Goal: Complete application form

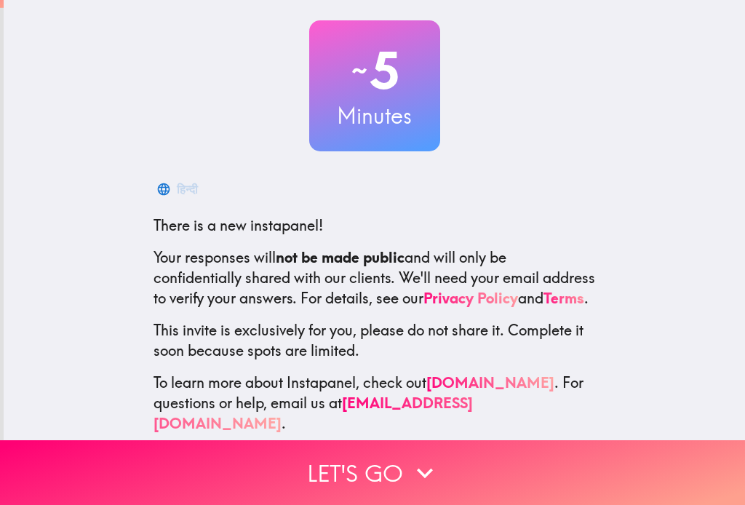
scroll to position [100, 0]
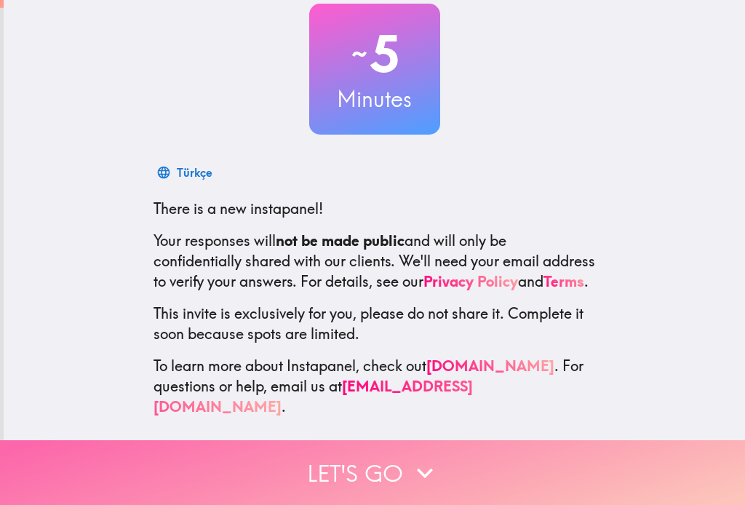
click at [330, 478] on button "Let's go" at bounding box center [372, 472] width 745 height 65
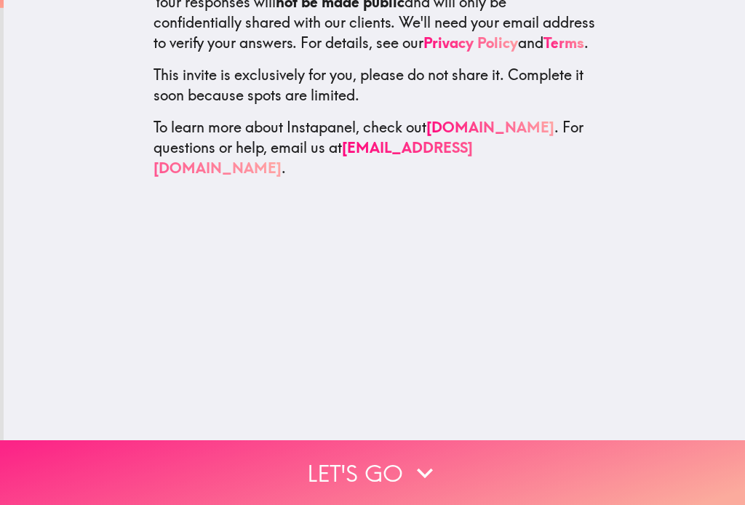
scroll to position [0, 0]
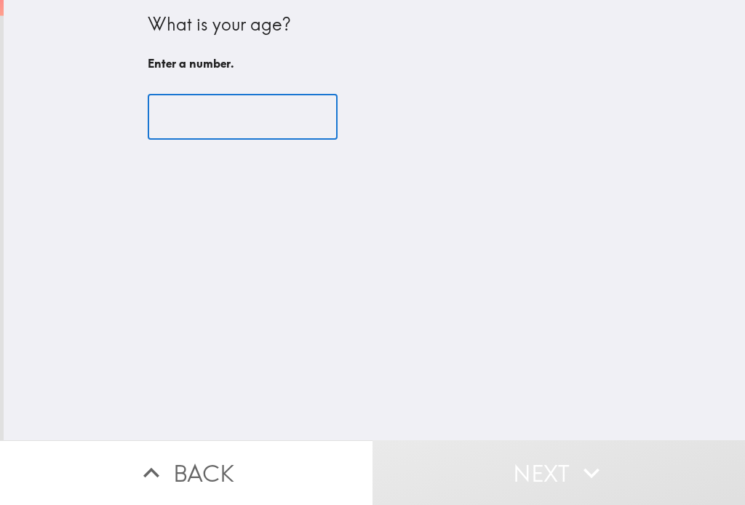
click at [223, 119] on input "number" at bounding box center [243, 117] width 190 height 45
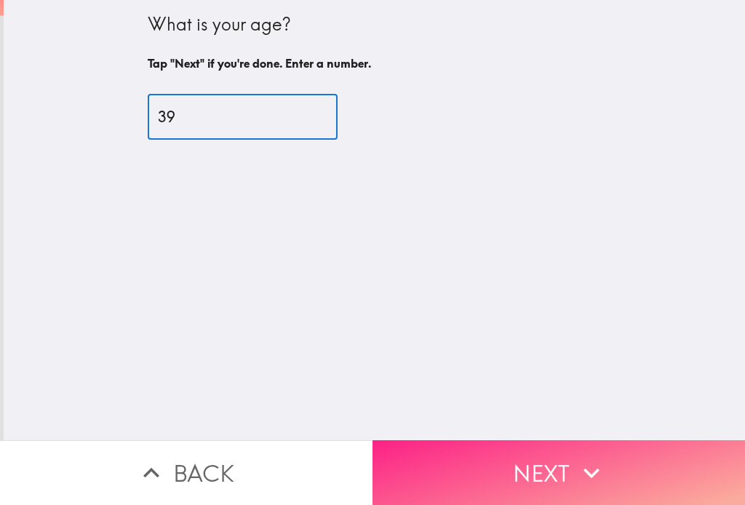
type input "39"
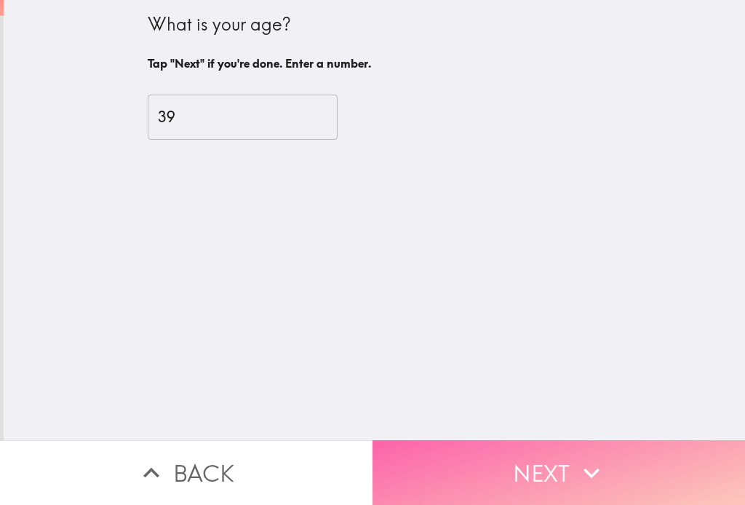
click at [608, 471] on button "Next" at bounding box center [559, 472] width 373 height 65
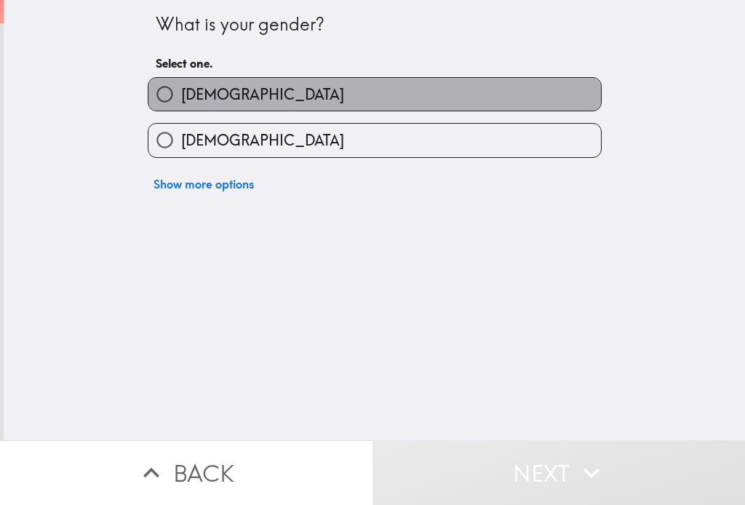
click at [181, 91] on span "[DEMOGRAPHIC_DATA]" at bounding box center [262, 94] width 163 height 20
click at [180, 91] on input "[DEMOGRAPHIC_DATA]" at bounding box center [164, 94] width 33 height 33
radio input "true"
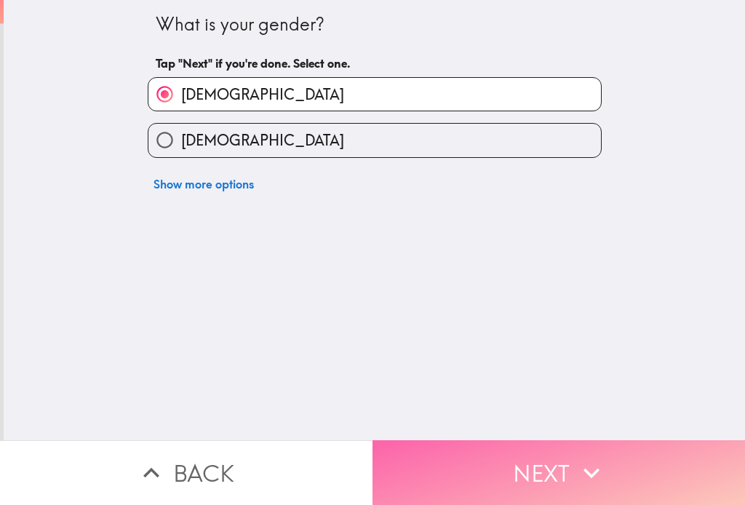
click at [434, 455] on button "Next" at bounding box center [559, 472] width 373 height 65
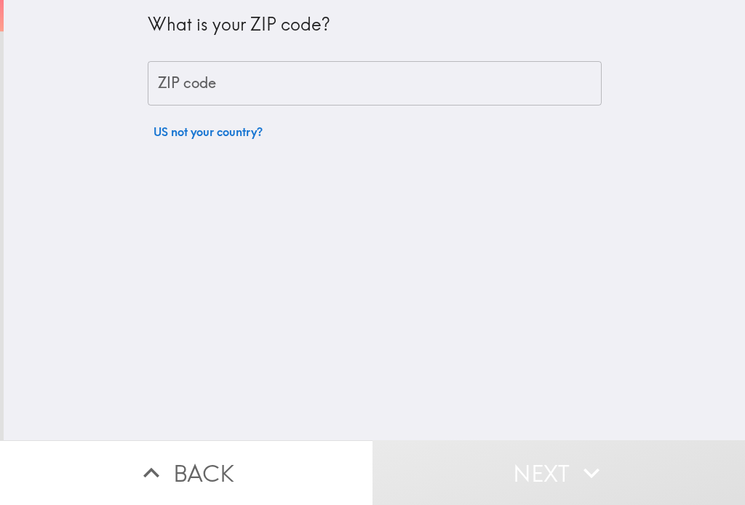
click at [202, 81] on input "ZIP code" at bounding box center [375, 83] width 454 height 45
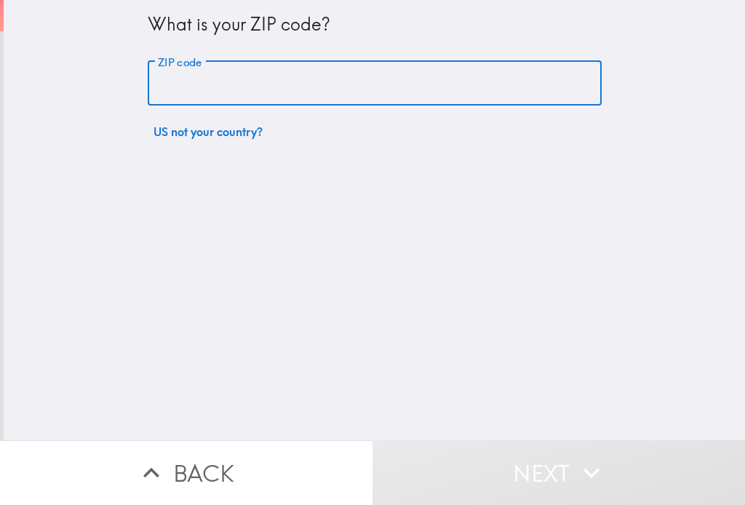
type input "19895"
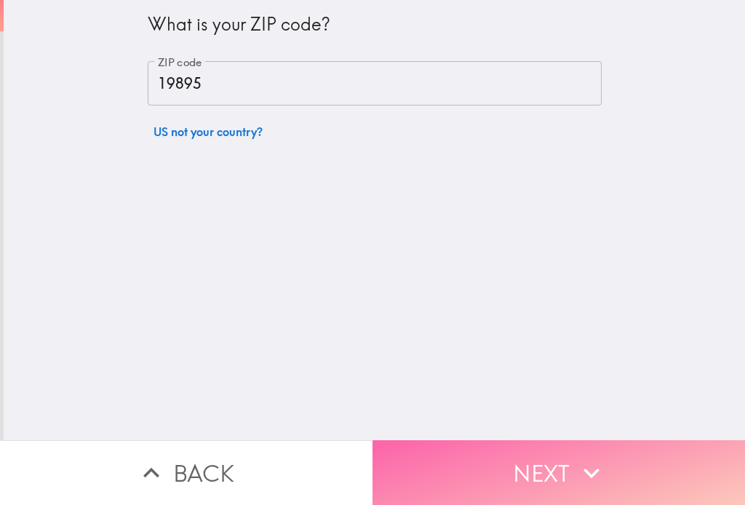
click at [459, 473] on button "Next" at bounding box center [559, 472] width 373 height 65
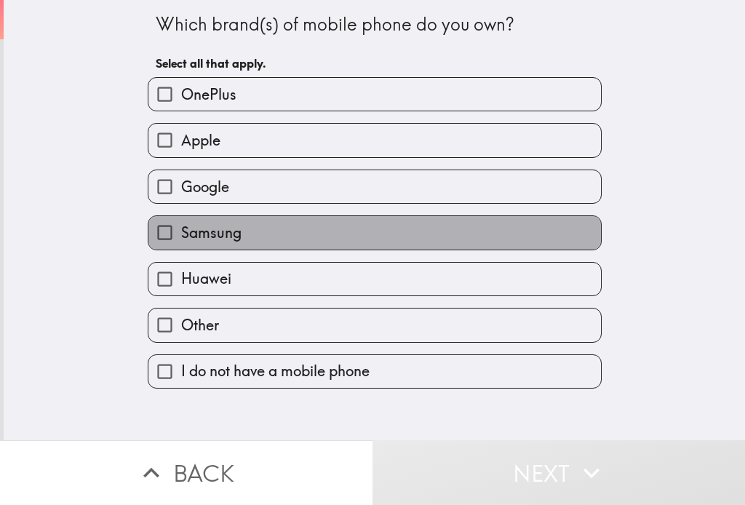
click at [207, 244] on label "Samsung" at bounding box center [374, 232] width 453 height 33
click at [181, 244] on input "Samsung" at bounding box center [164, 232] width 33 height 33
checkbox input "true"
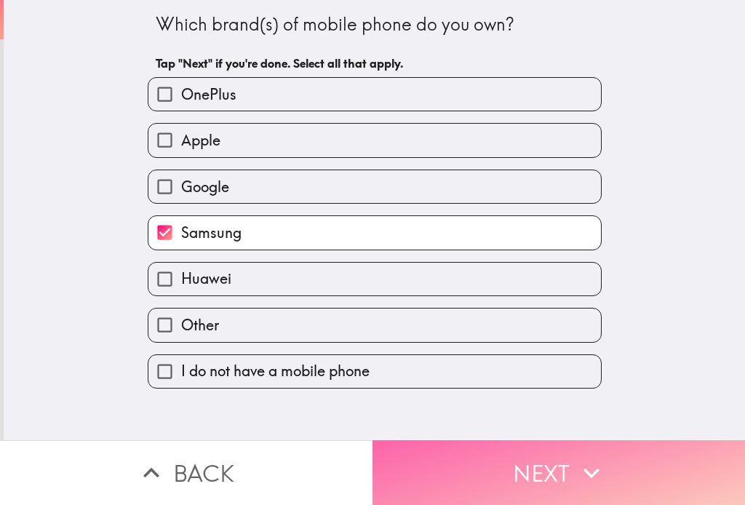
click at [486, 456] on button "Next" at bounding box center [559, 472] width 373 height 65
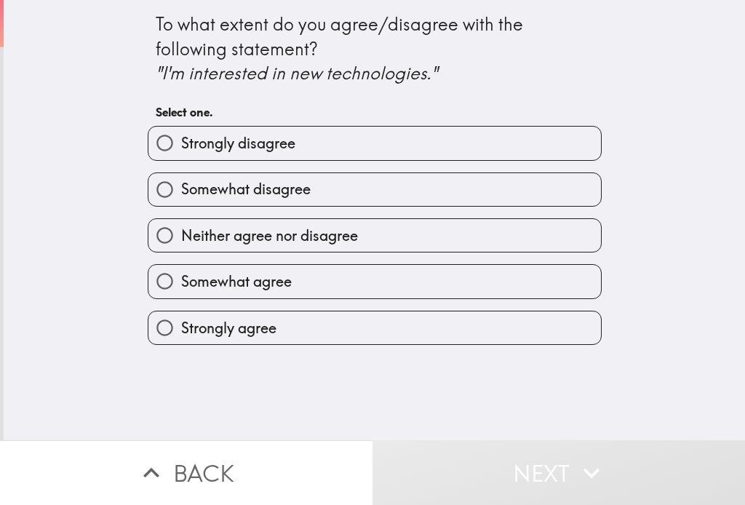
click at [219, 321] on span "Strongly agree" at bounding box center [228, 328] width 95 height 20
click at [181, 321] on input "Strongly agree" at bounding box center [164, 328] width 33 height 33
radio input "true"
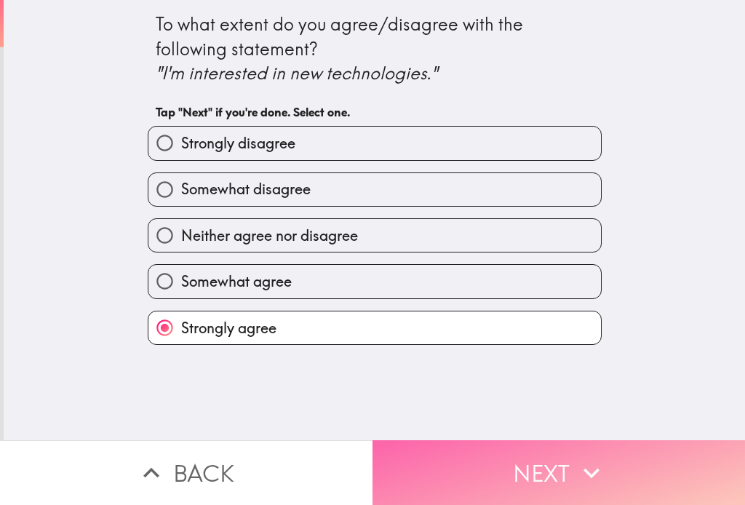
click at [512, 485] on button "Next" at bounding box center [559, 472] width 373 height 65
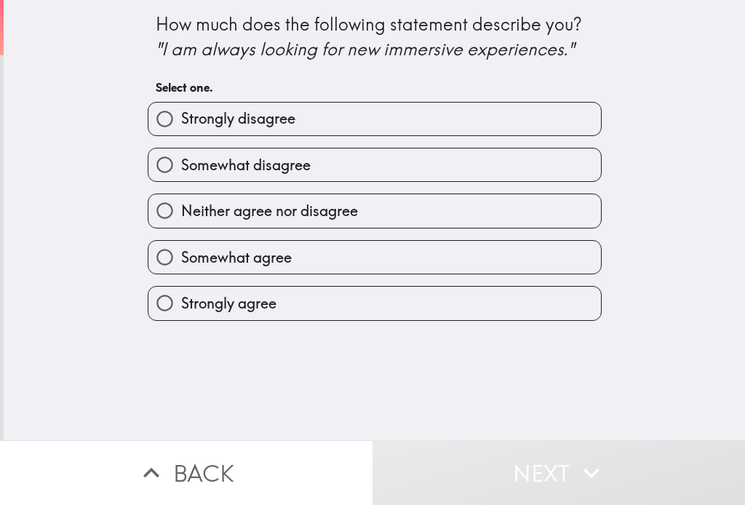
drag, startPoint x: 147, startPoint y: 52, endPoint x: 576, endPoint y: 47, distance: 429.4
click at [576, 47] on div "How much does the following statement describe you? "I am always looking for ne…" at bounding box center [375, 36] width 438 height 49
drag, startPoint x: 140, startPoint y: 25, endPoint x: 608, endPoint y: 50, distance: 469.4
click at [608, 50] on div "How much does the following statement describe you? "I am always looking for ne…" at bounding box center [375, 220] width 742 height 440
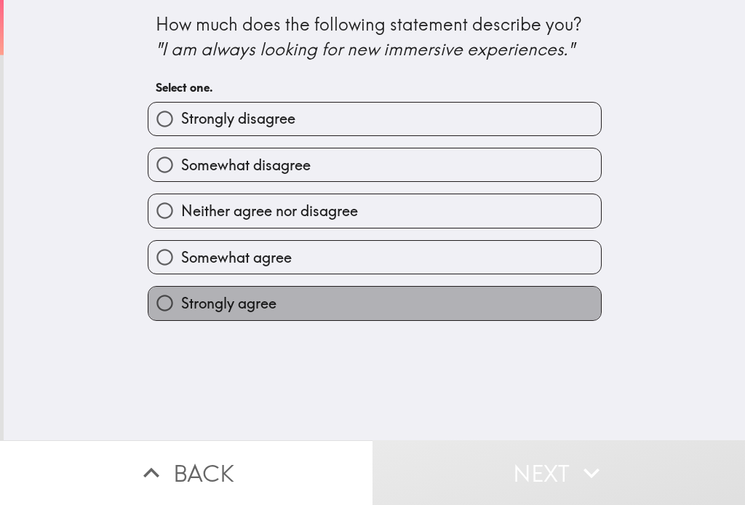
click at [246, 301] on span "Strongly agree" at bounding box center [228, 303] width 95 height 20
click at [181, 301] on input "Strongly agree" at bounding box center [164, 303] width 33 height 33
radio input "true"
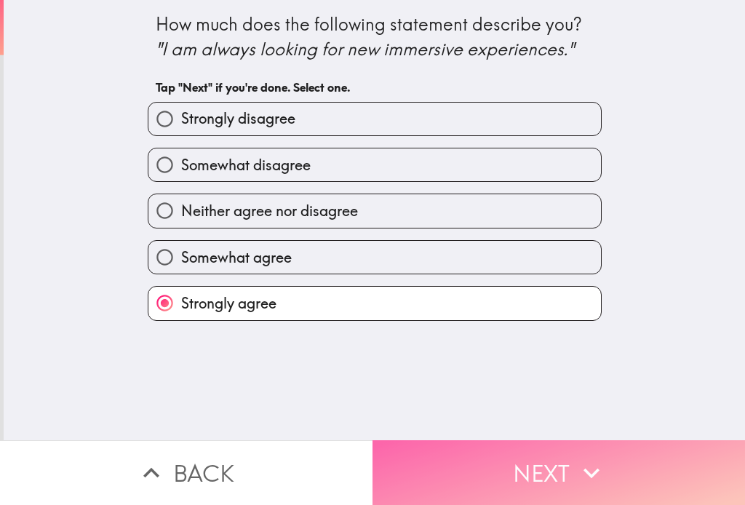
click at [447, 442] on button "Next" at bounding box center [559, 472] width 373 height 65
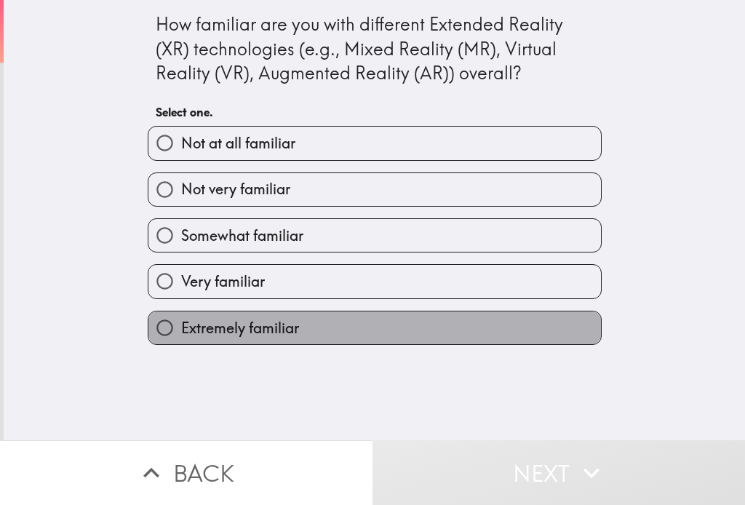
click at [215, 331] on span "Extremely familiar" at bounding box center [240, 328] width 118 height 20
click at [181, 331] on input "Extremely familiar" at bounding box center [164, 328] width 33 height 33
radio input "true"
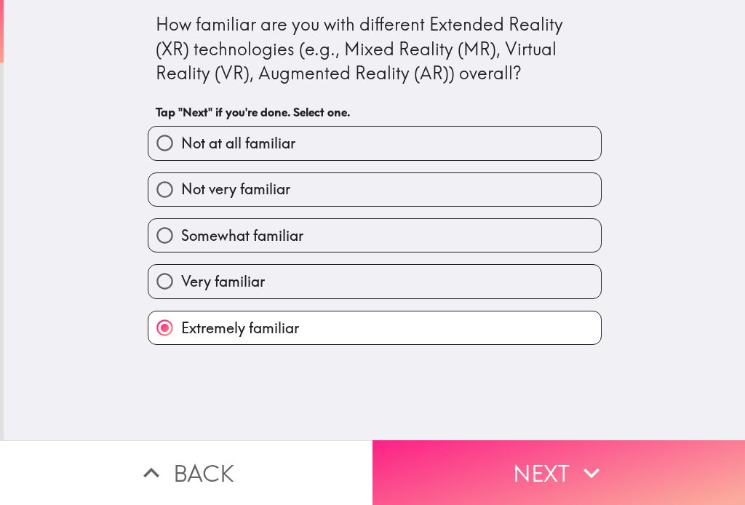
click at [498, 453] on button "Next" at bounding box center [559, 472] width 373 height 65
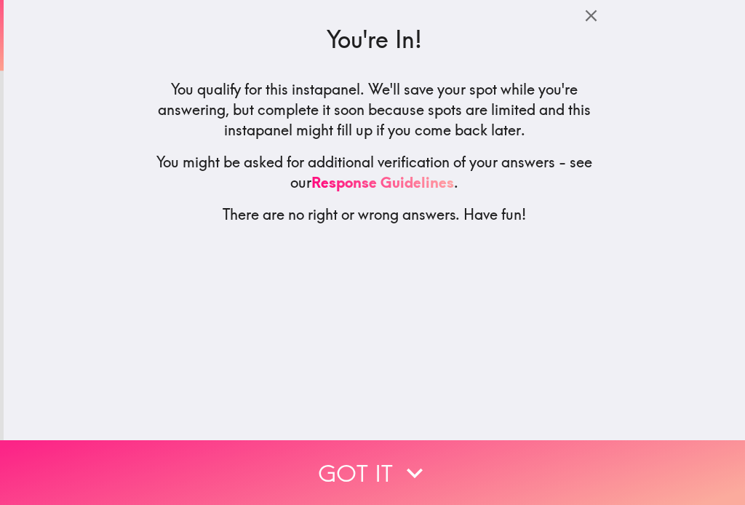
click at [354, 466] on button "Got it" at bounding box center [372, 472] width 745 height 65
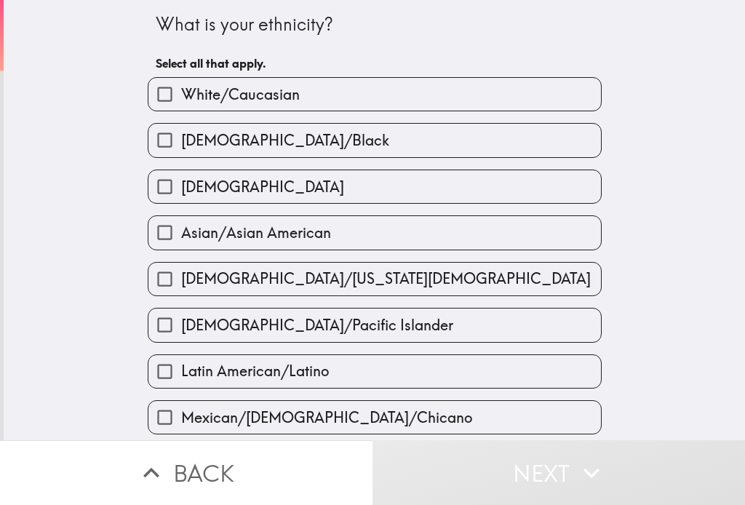
click at [234, 98] on span "White/Caucasian" at bounding box center [240, 94] width 119 height 20
click at [181, 98] on input "White/Caucasian" at bounding box center [164, 94] width 33 height 33
checkbox input "true"
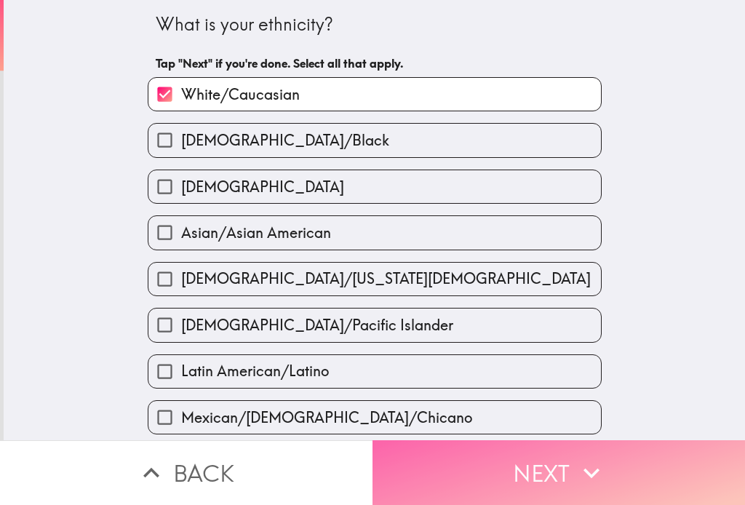
click at [431, 454] on button "Next" at bounding box center [559, 472] width 373 height 65
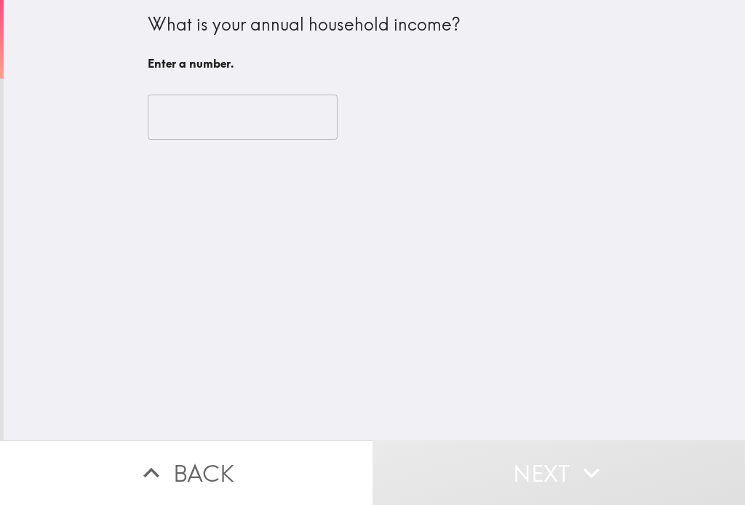
click at [277, 124] on input "number" at bounding box center [243, 117] width 190 height 45
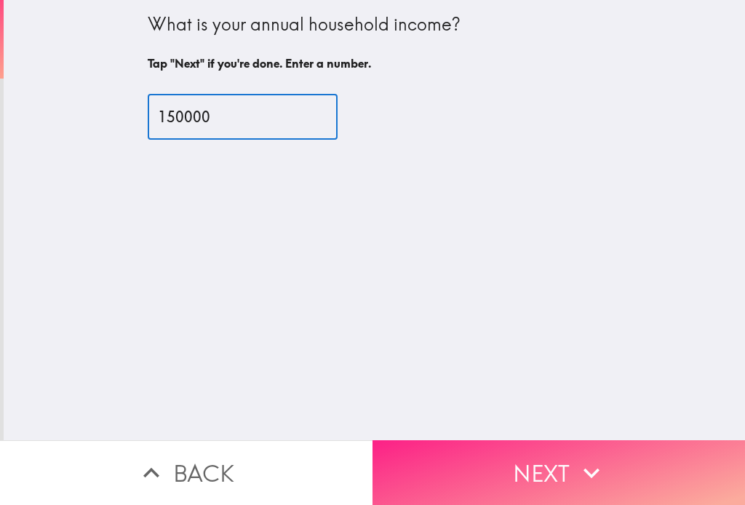
type input "150000"
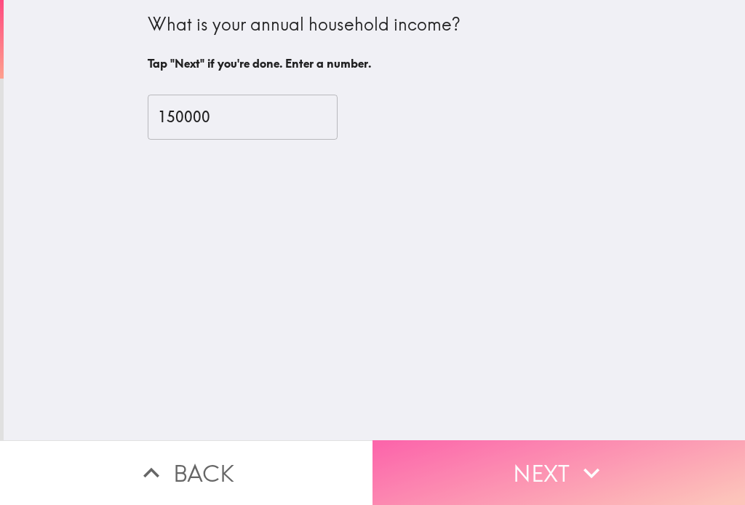
click at [551, 446] on button "Next" at bounding box center [559, 472] width 373 height 65
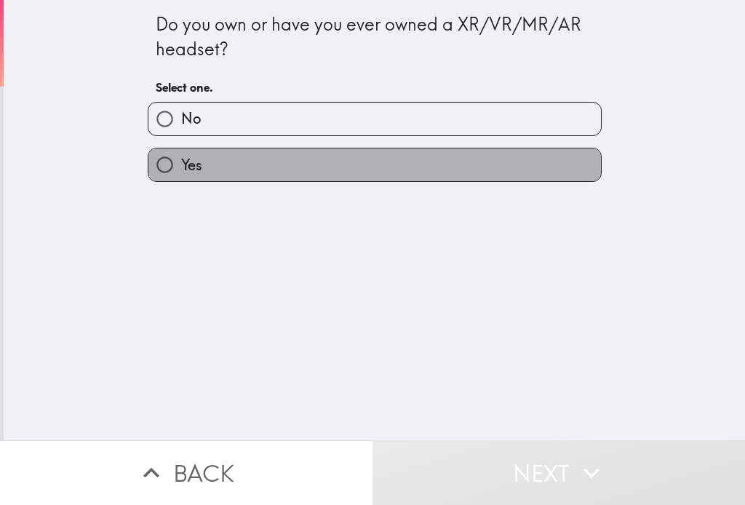
click at [230, 164] on label "Yes" at bounding box center [374, 164] width 453 height 33
click at [181, 164] on input "Yes" at bounding box center [164, 164] width 33 height 33
radio input "true"
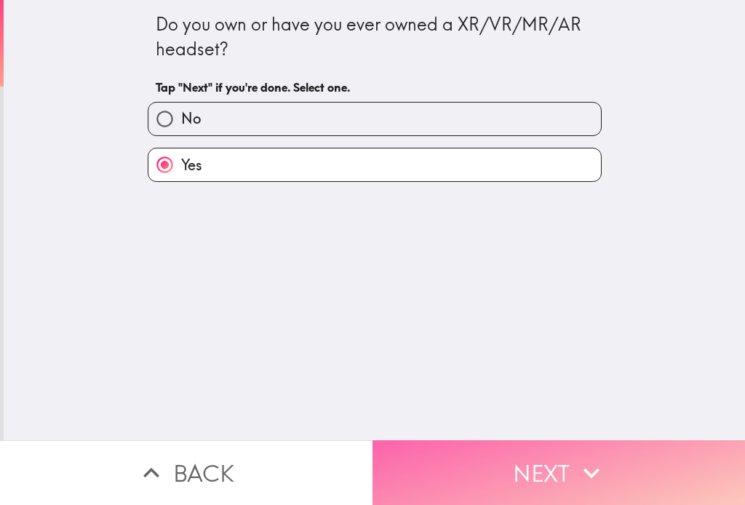
click at [431, 459] on button "Next" at bounding box center [559, 472] width 373 height 65
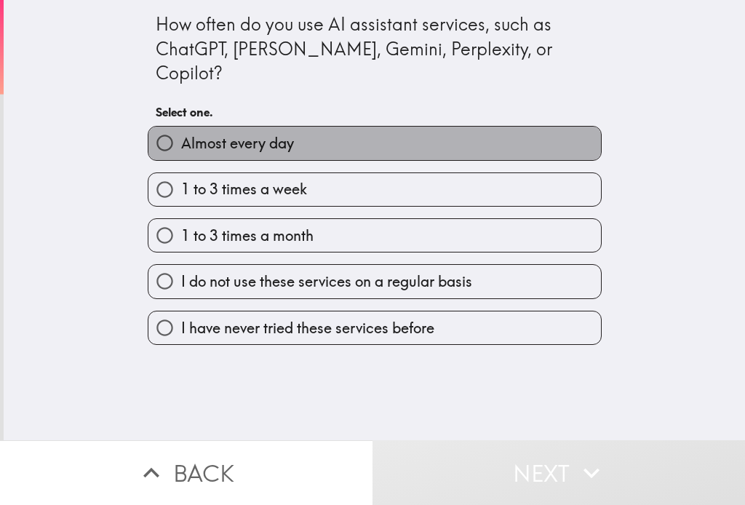
click at [270, 133] on span "Almost every day" at bounding box center [237, 143] width 113 height 20
click at [181, 127] on input "Almost every day" at bounding box center [164, 143] width 33 height 33
radio input "true"
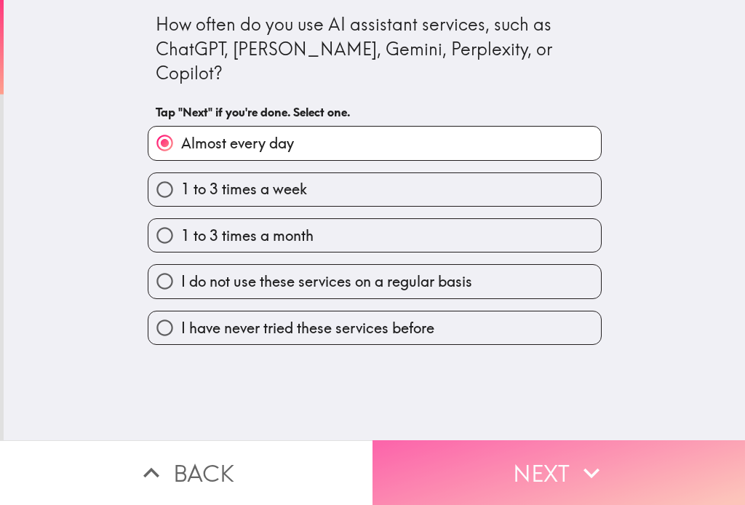
click at [412, 461] on button "Next" at bounding box center [559, 472] width 373 height 65
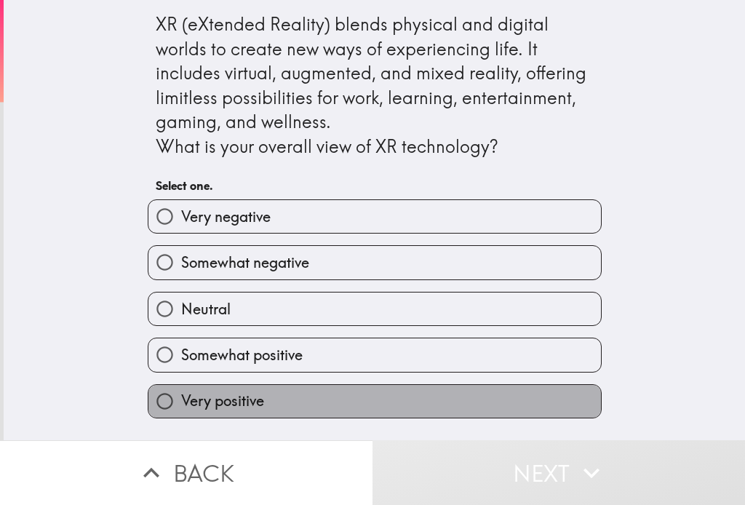
click at [219, 408] on span "Very positive" at bounding box center [222, 401] width 83 height 20
click at [181, 408] on input "Very positive" at bounding box center [164, 401] width 33 height 33
radio input "true"
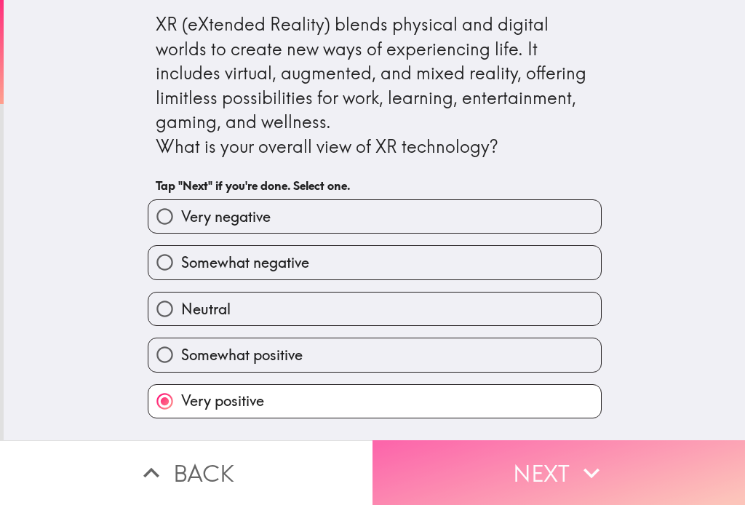
click at [429, 461] on button "Next" at bounding box center [559, 472] width 373 height 65
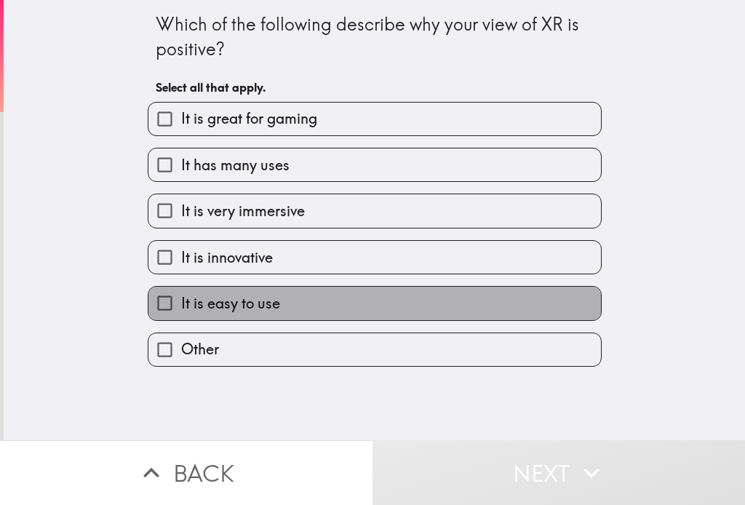
click at [181, 311] on span "It is easy to use" at bounding box center [230, 303] width 99 height 20
click at [181, 311] on input "It is easy to use" at bounding box center [164, 303] width 33 height 33
checkbox input "true"
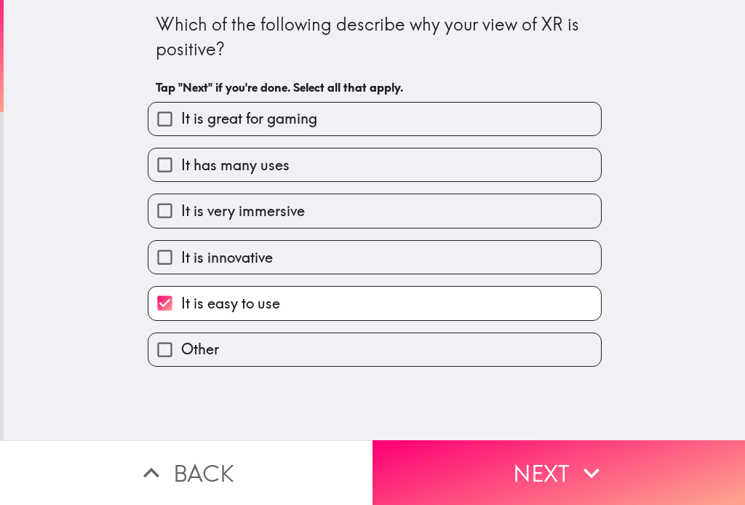
click at [213, 211] on span "It is very immersive" at bounding box center [243, 211] width 124 height 20
click at [181, 211] on input "It is very immersive" at bounding box center [164, 210] width 33 height 33
checkbox input "true"
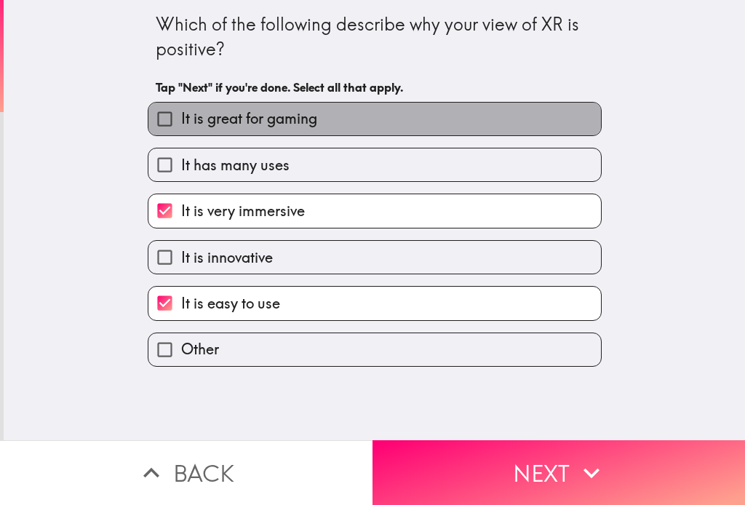
click at [226, 120] on span "It is great for gaming" at bounding box center [249, 118] width 136 height 20
click at [181, 120] on input "It is great for gaming" at bounding box center [164, 119] width 33 height 33
checkbox input "true"
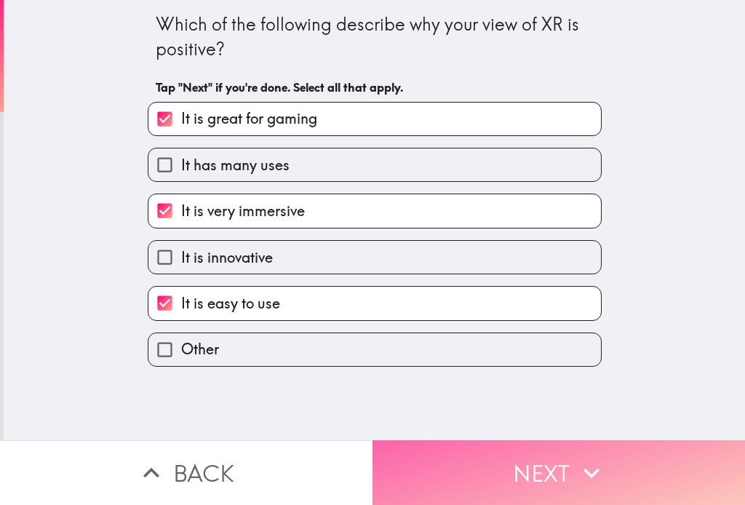
click at [445, 455] on button "Next" at bounding box center [559, 472] width 373 height 65
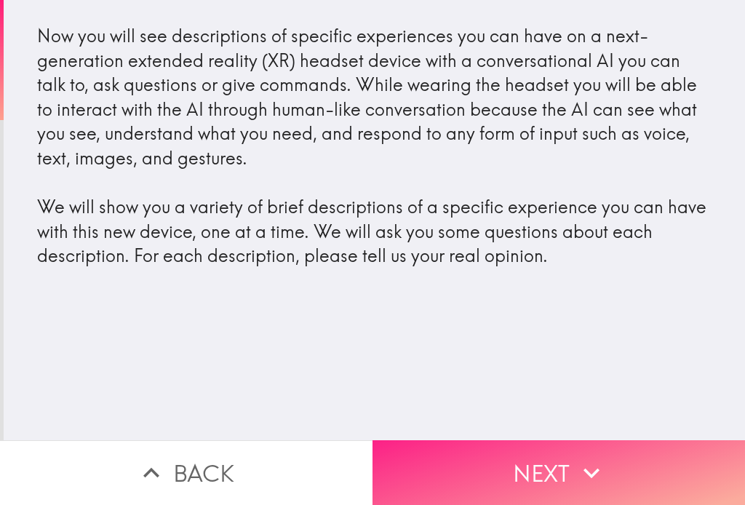
click at [510, 469] on button "Next" at bounding box center [559, 472] width 373 height 65
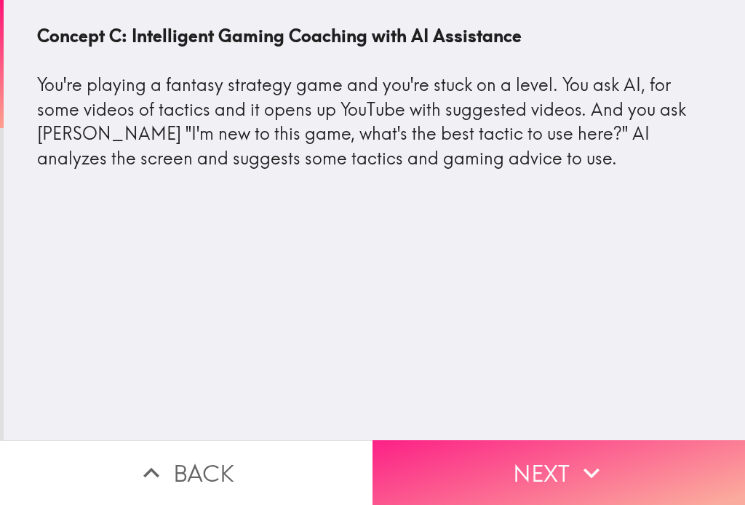
click at [620, 458] on button "Next" at bounding box center [559, 472] width 373 height 65
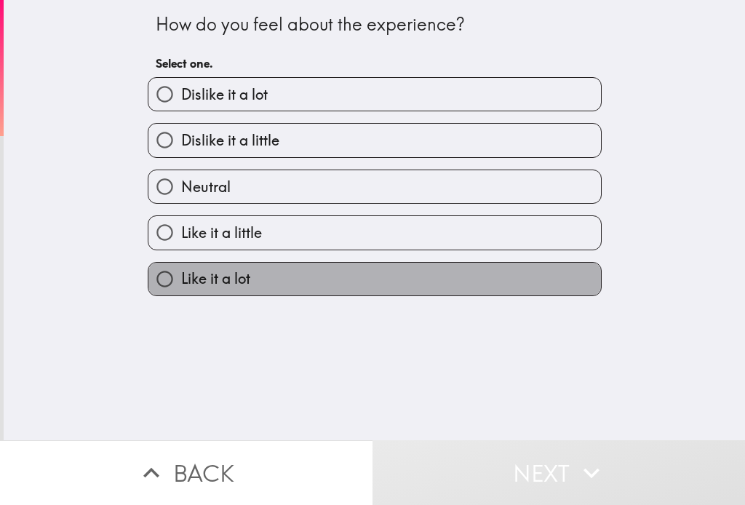
click at [220, 279] on span "Like it a lot" at bounding box center [215, 279] width 69 height 20
click at [181, 279] on input "Like it a lot" at bounding box center [164, 279] width 33 height 33
radio input "true"
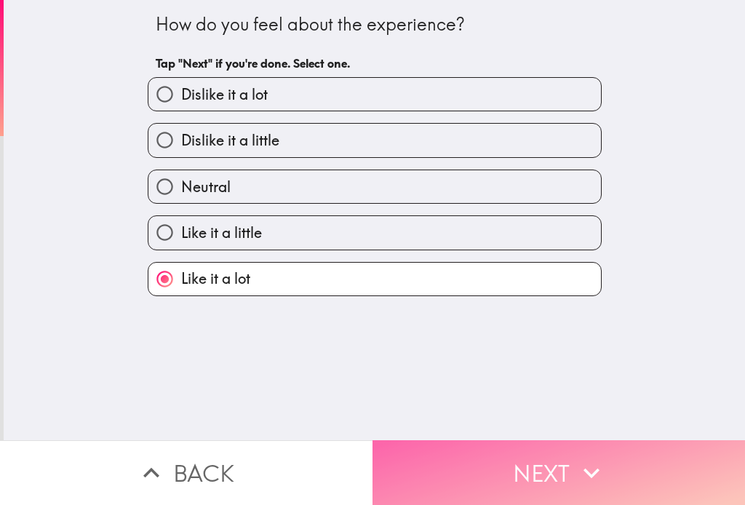
click at [480, 440] on button "Next" at bounding box center [559, 472] width 373 height 65
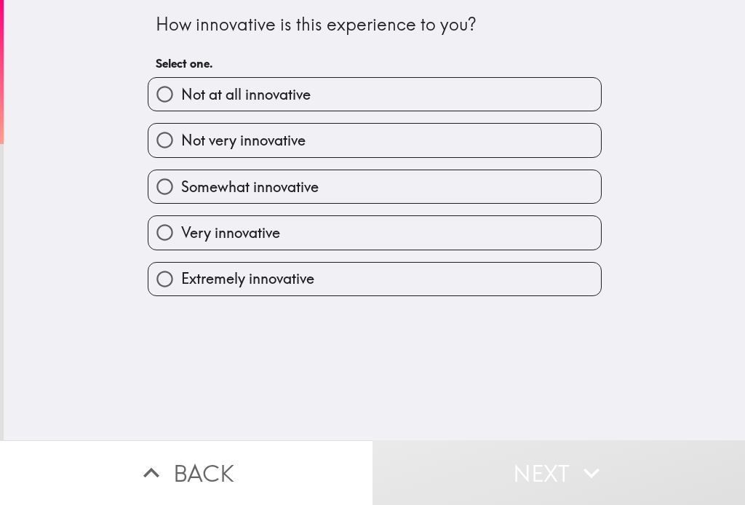
click at [266, 279] on span "Extremely innovative" at bounding box center [247, 279] width 133 height 20
click at [181, 279] on input "Extremely innovative" at bounding box center [164, 279] width 33 height 33
radio input "true"
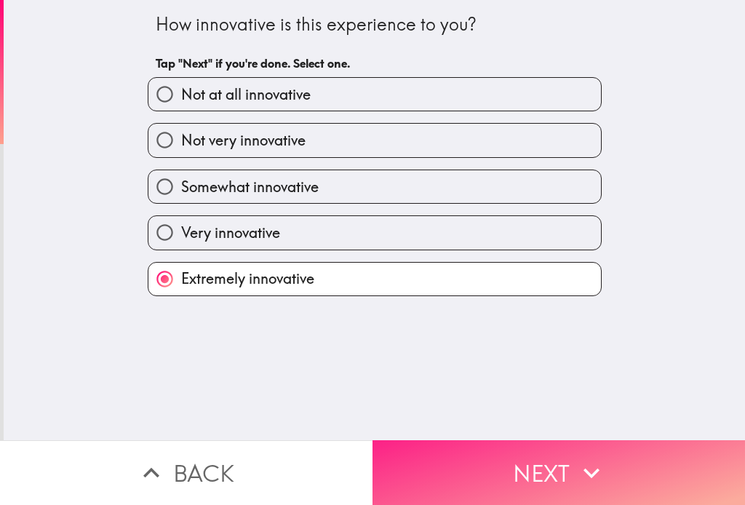
click at [477, 467] on button "Next" at bounding box center [559, 472] width 373 height 65
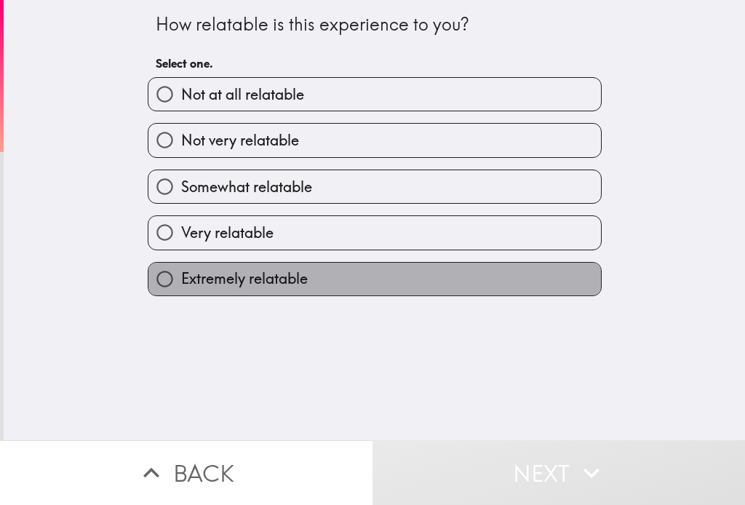
click at [265, 280] on span "Extremely relatable" at bounding box center [244, 279] width 127 height 20
click at [181, 280] on input "Extremely relatable" at bounding box center [164, 279] width 33 height 33
radio input "true"
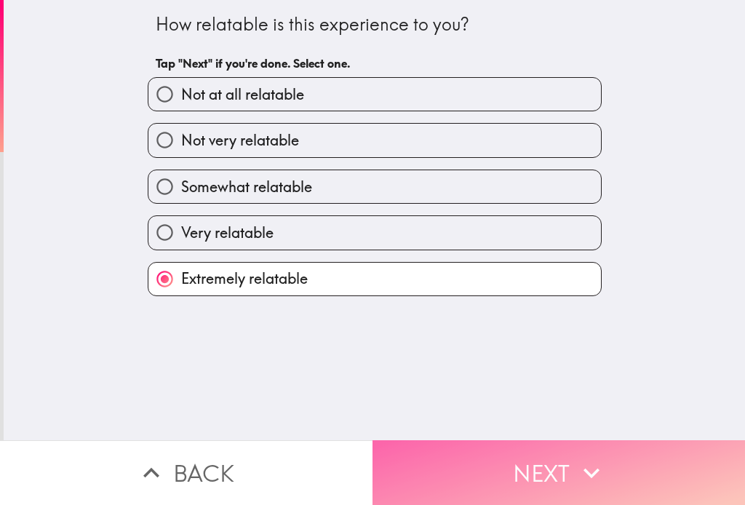
click at [422, 443] on button "Next" at bounding box center [559, 472] width 373 height 65
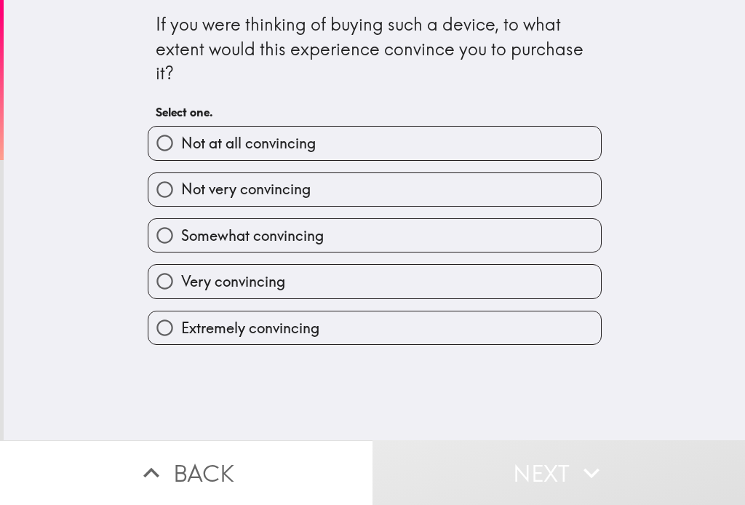
click at [209, 279] on span "Very convincing" at bounding box center [233, 281] width 104 height 20
click at [181, 279] on input "Very convincing" at bounding box center [164, 281] width 33 height 33
radio input "true"
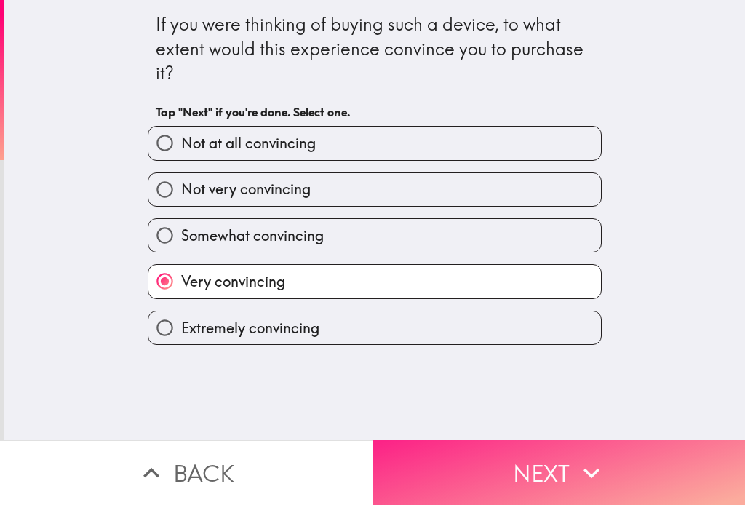
click at [421, 446] on button "Next" at bounding box center [559, 472] width 373 height 65
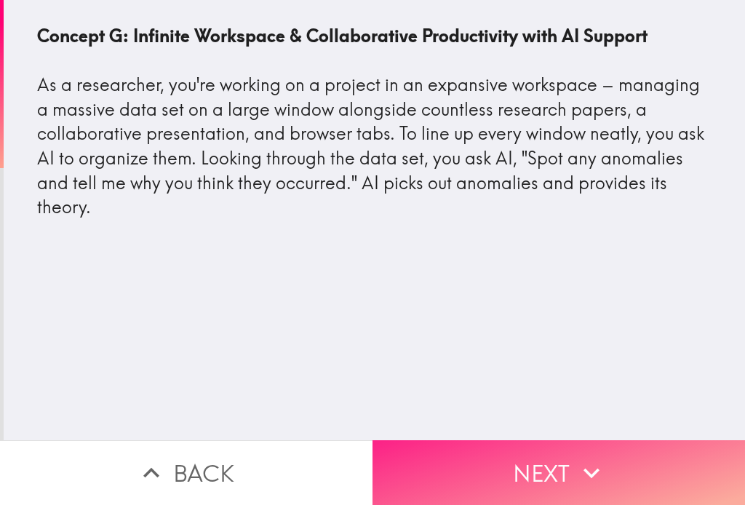
click at [519, 457] on button "Next" at bounding box center [559, 472] width 373 height 65
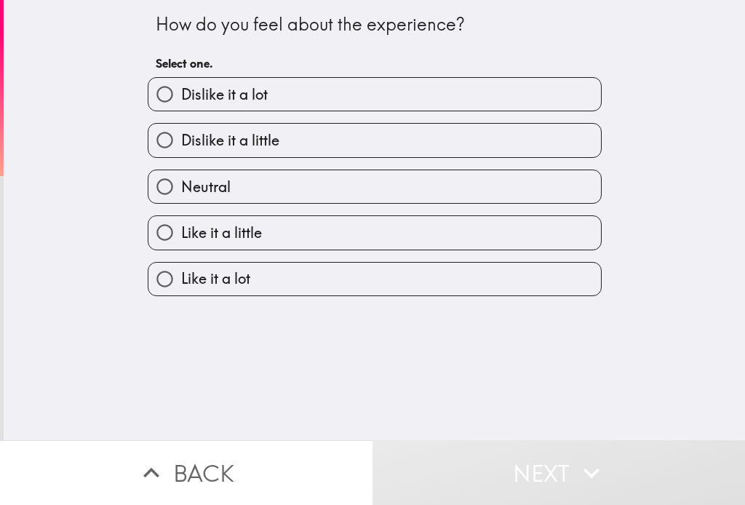
click at [216, 277] on span "Like it a lot" at bounding box center [215, 279] width 69 height 20
click at [181, 277] on input "Like it a lot" at bounding box center [164, 279] width 33 height 33
radio input "true"
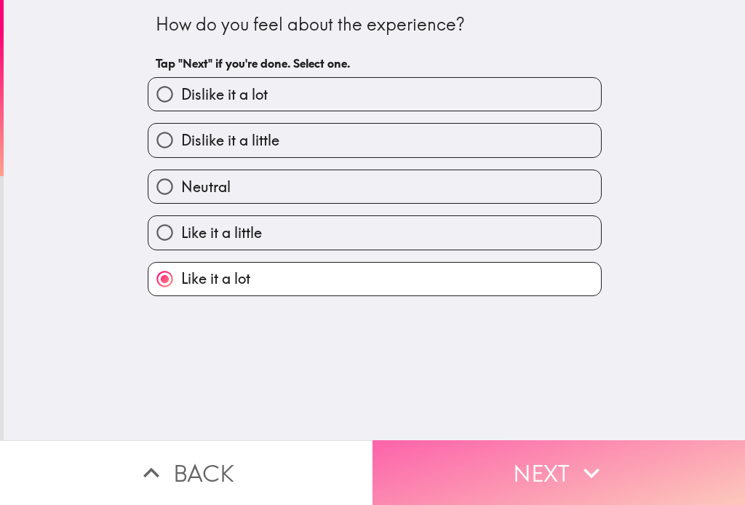
click at [451, 442] on button "Next" at bounding box center [559, 472] width 373 height 65
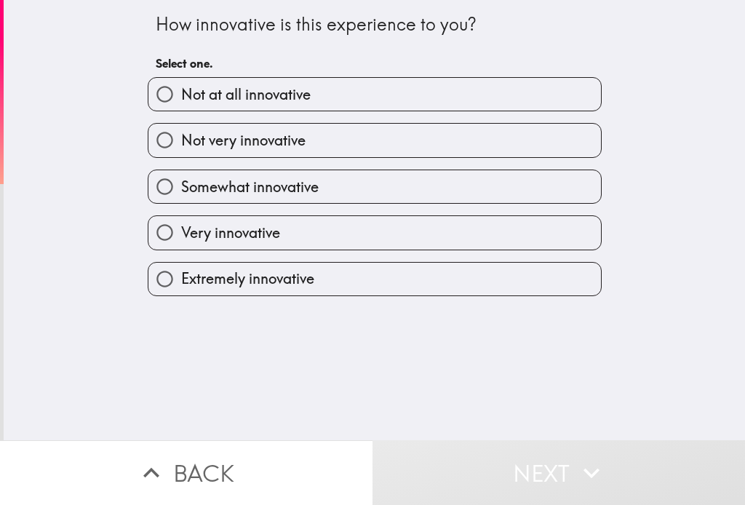
click at [210, 288] on label "Extremely innovative" at bounding box center [374, 279] width 453 height 33
click at [181, 288] on input "Extremely innovative" at bounding box center [164, 279] width 33 height 33
radio input "true"
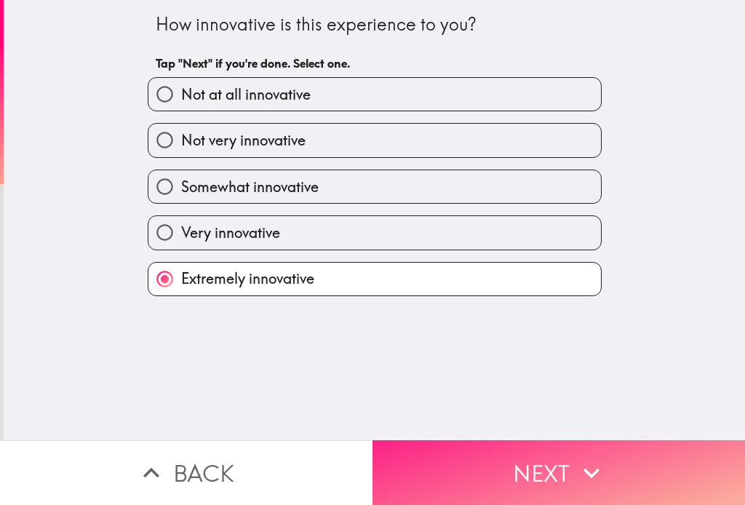
click at [507, 452] on button "Next" at bounding box center [559, 472] width 373 height 65
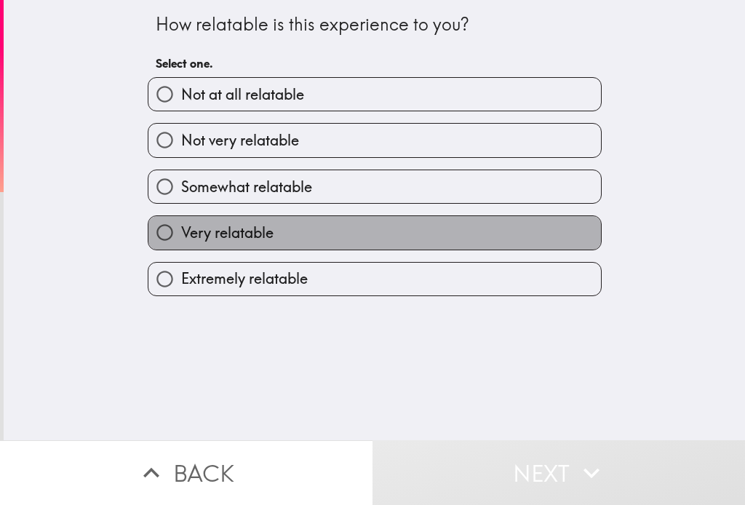
click at [239, 229] on span "Very relatable" at bounding box center [227, 233] width 92 height 20
click at [181, 229] on input "Very relatable" at bounding box center [164, 232] width 33 height 33
radio input "true"
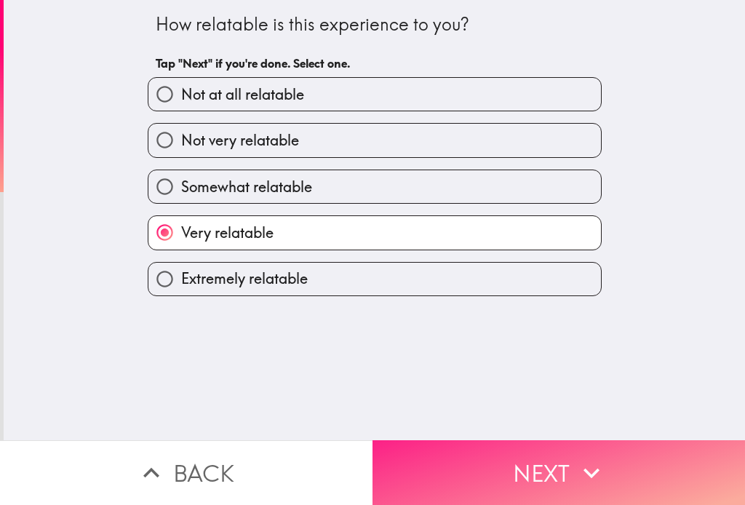
click at [463, 449] on button "Next" at bounding box center [559, 472] width 373 height 65
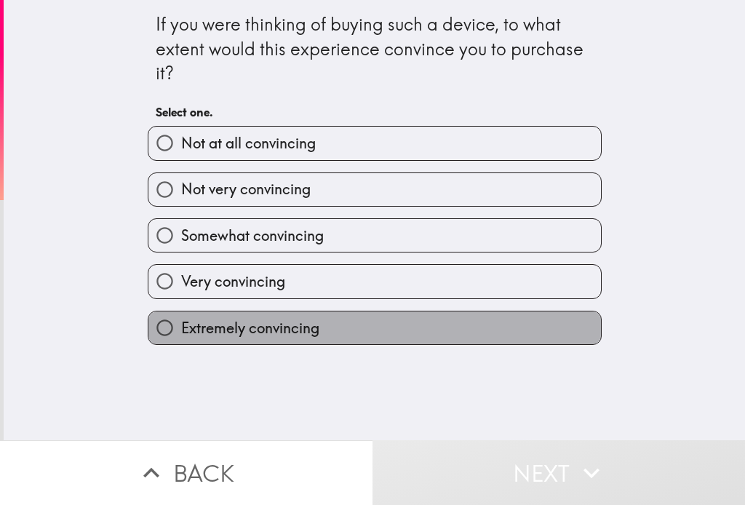
click at [227, 324] on span "Extremely convincing" at bounding box center [250, 328] width 138 height 20
click at [181, 324] on input "Extremely convincing" at bounding box center [164, 328] width 33 height 33
radio input "true"
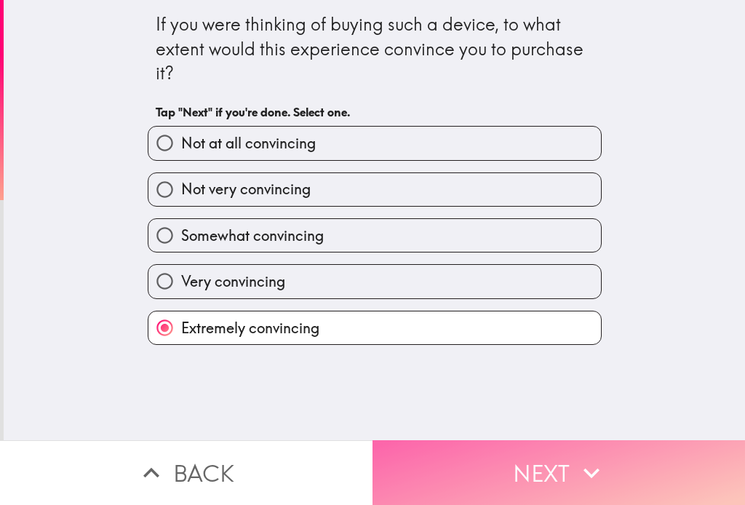
click at [464, 461] on button "Next" at bounding box center [559, 472] width 373 height 65
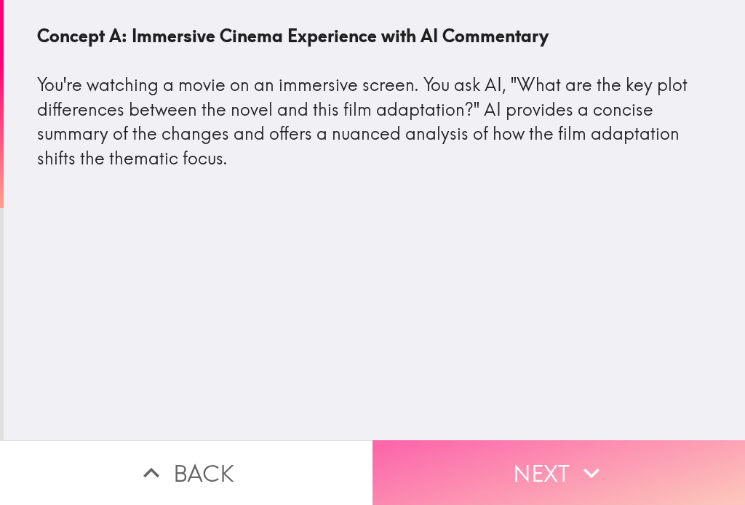
click at [469, 462] on button "Next" at bounding box center [559, 472] width 373 height 65
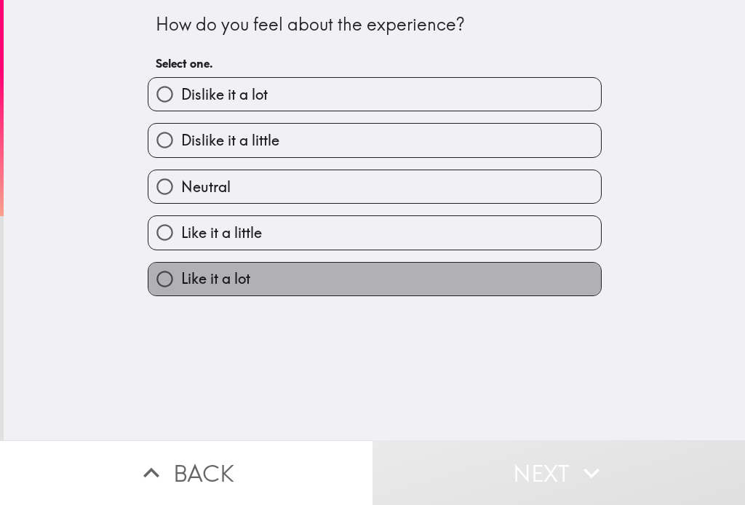
click at [231, 265] on label "Like it a lot" at bounding box center [374, 279] width 453 height 33
click at [181, 265] on input "Like it a lot" at bounding box center [164, 279] width 33 height 33
radio input "true"
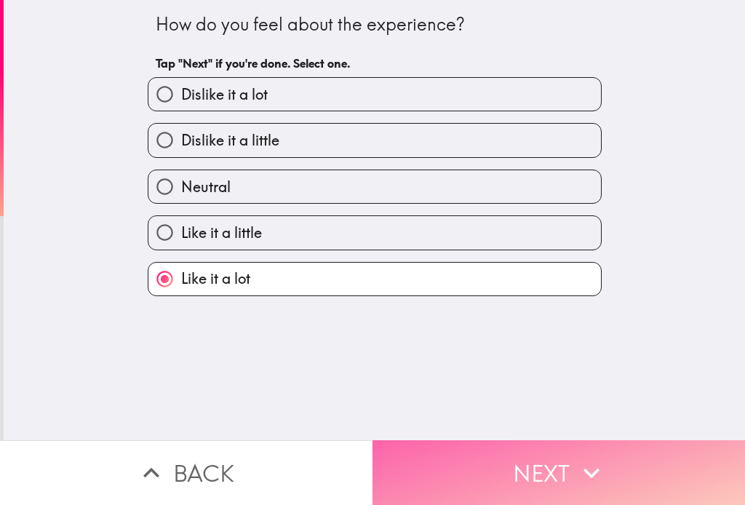
click at [577, 466] on icon "button" at bounding box center [592, 473] width 32 height 32
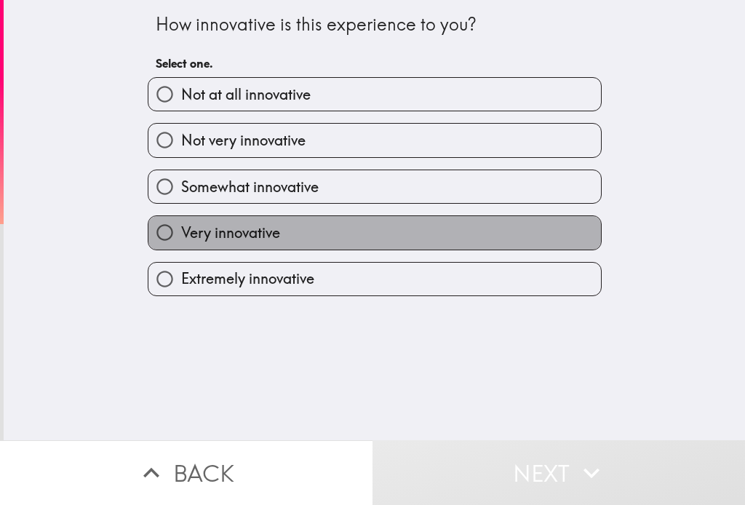
click at [215, 240] on span "Very innovative" at bounding box center [230, 233] width 99 height 20
click at [181, 240] on input "Very innovative" at bounding box center [164, 232] width 33 height 33
radio input "true"
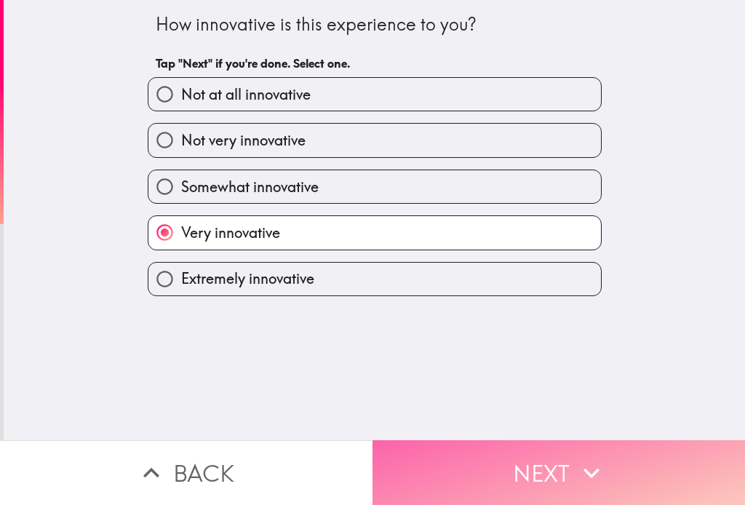
click at [495, 456] on button "Next" at bounding box center [559, 472] width 373 height 65
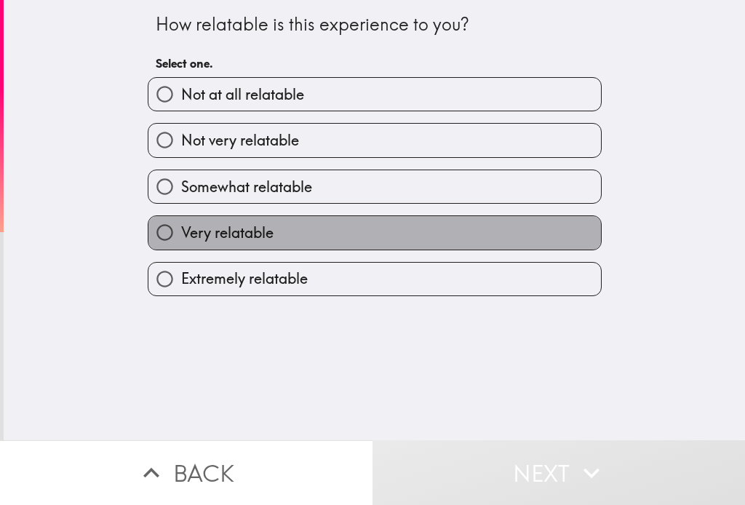
click at [234, 245] on label "Very relatable" at bounding box center [374, 232] width 453 height 33
click at [181, 245] on input "Very relatable" at bounding box center [164, 232] width 33 height 33
radio input "true"
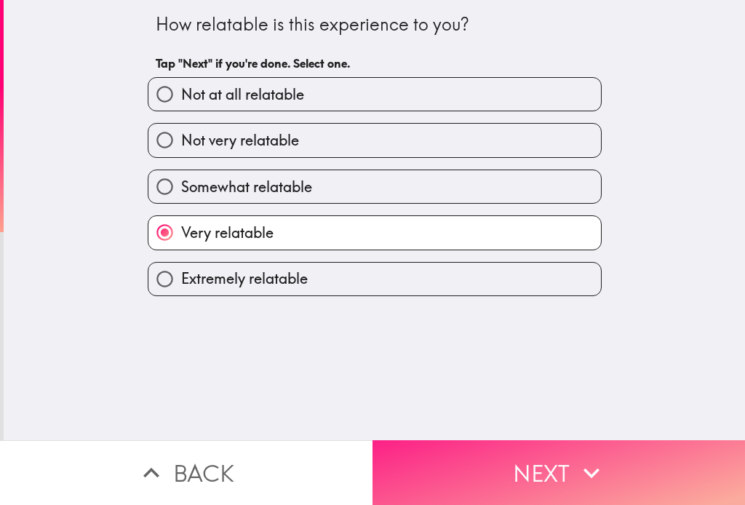
click at [484, 464] on button "Next" at bounding box center [559, 472] width 373 height 65
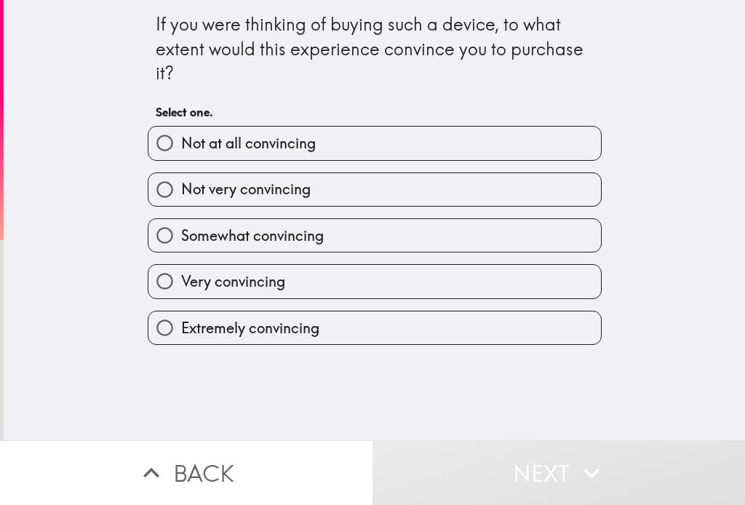
click at [279, 338] on label "Extremely convincing" at bounding box center [374, 328] width 453 height 33
click at [181, 338] on input "Extremely convincing" at bounding box center [164, 328] width 33 height 33
radio input "true"
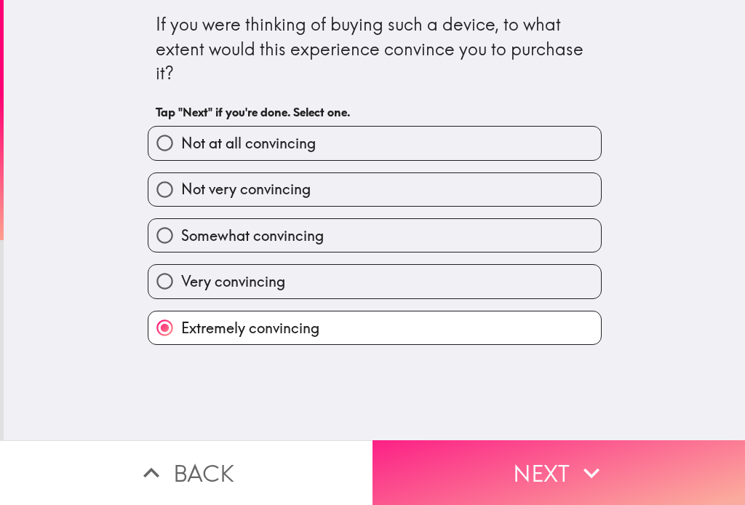
click at [450, 443] on button "Next" at bounding box center [559, 472] width 373 height 65
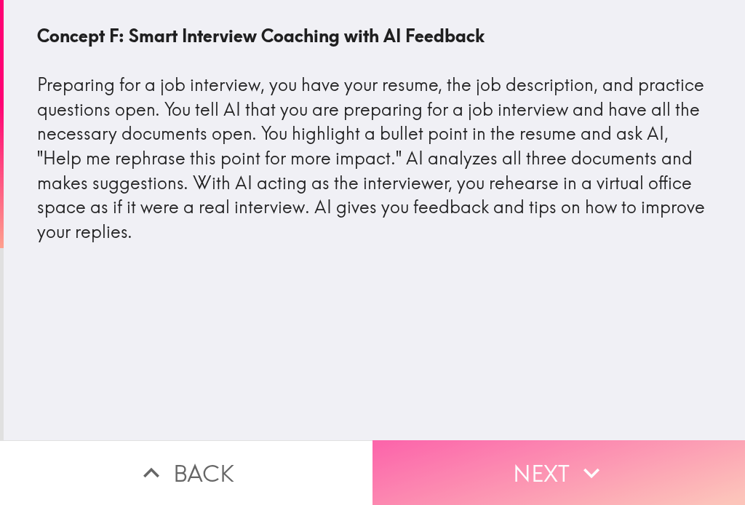
click at [509, 464] on button "Next" at bounding box center [559, 472] width 373 height 65
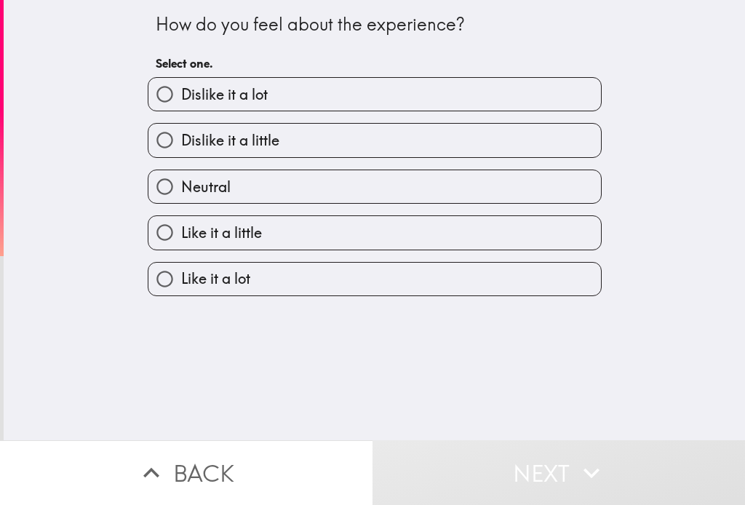
click at [221, 237] on span "Like it a little" at bounding box center [221, 233] width 81 height 20
click at [181, 237] on input "Like it a little" at bounding box center [164, 232] width 33 height 33
radio input "true"
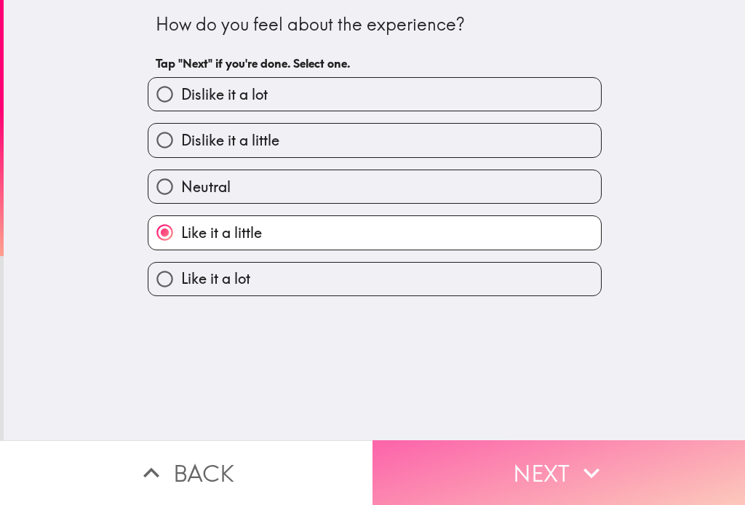
click at [428, 452] on button "Next" at bounding box center [559, 472] width 373 height 65
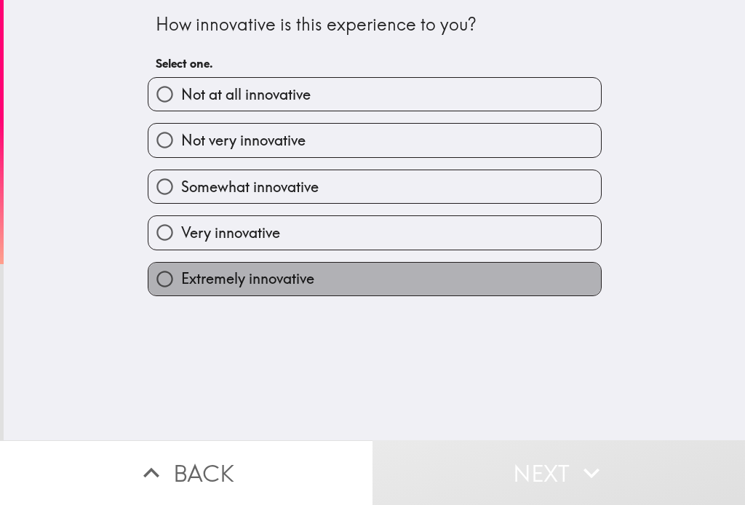
click at [329, 275] on label "Extremely innovative" at bounding box center [374, 279] width 453 height 33
click at [181, 275] on input "Extremely innovative" at bounding box center [164, 279] width 33 height 33
radio input "true"
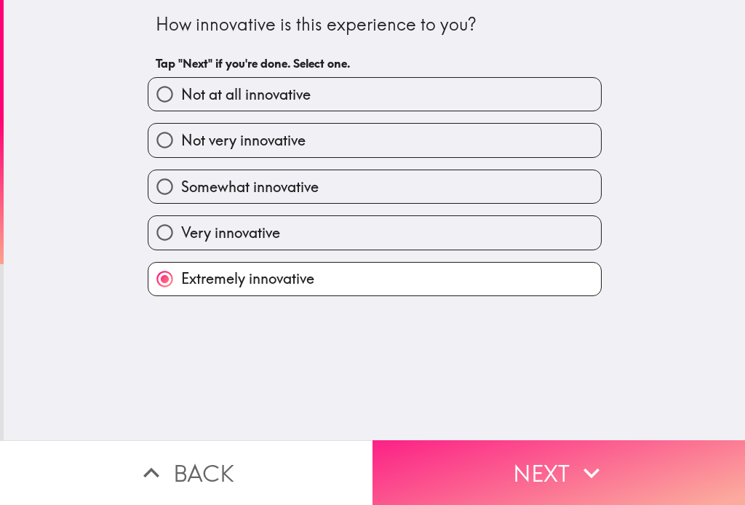
click at [469, 474] on button "Next" at bounding box center [559, 472] width 373 height 65
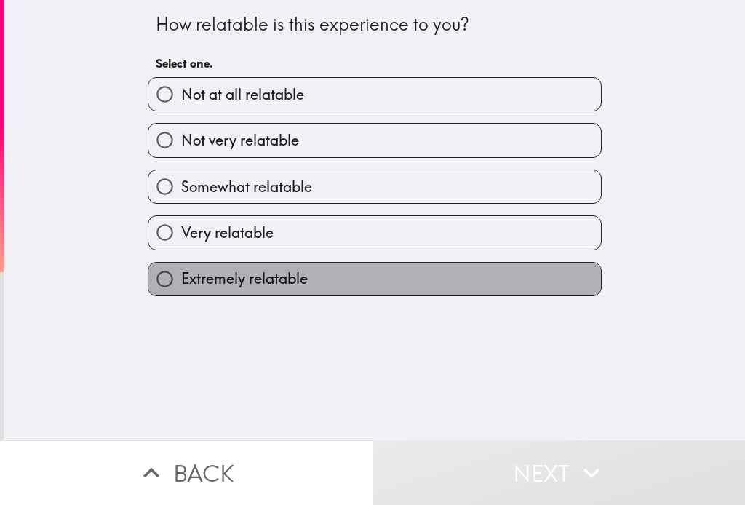
click at [215, 285] on span "Extremely relatable" at bounding box center [244, 279] width 127 height 20
click at [181, 285] on input "Extremely relatable" at bounding box center [164, 279] width 33 height 33
radio input "true"
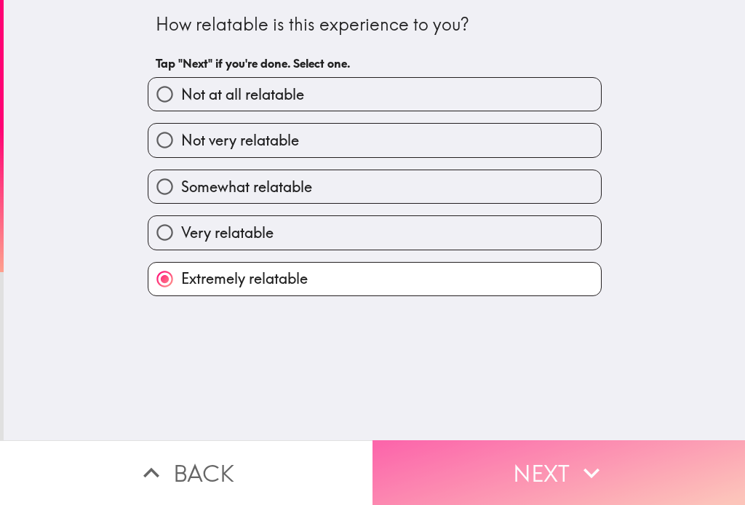
click at [434, 464] on button "Next" at bounding box center [559, 472] width 373 height 65
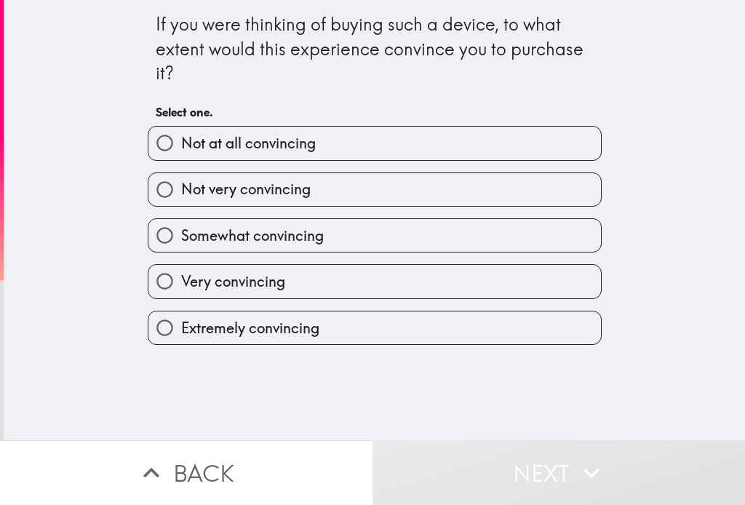
click at [227, 287] on span "Very convincing" at bounding box center [233, 281] width 104 height 20
click at [181, 287] on input "Very convincing" at bounding box center [164, 281] width 33 height 33
radio input "true"
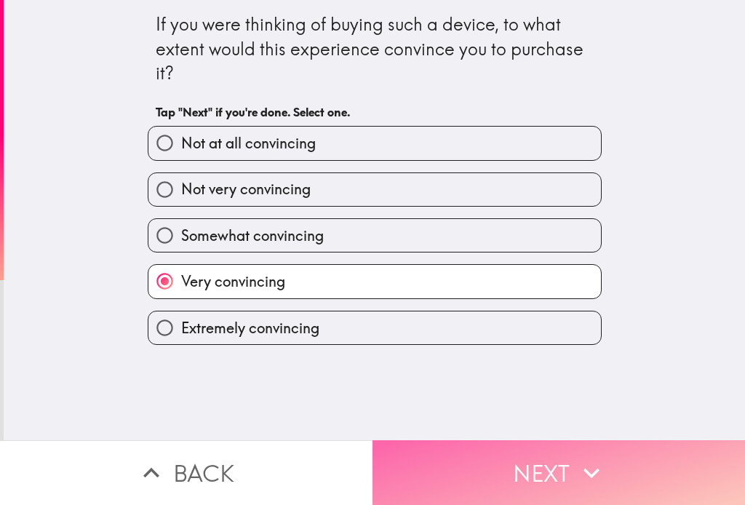
click at [448, 464] on button "Next" at bounding box center [559, 472] width 373 height 65
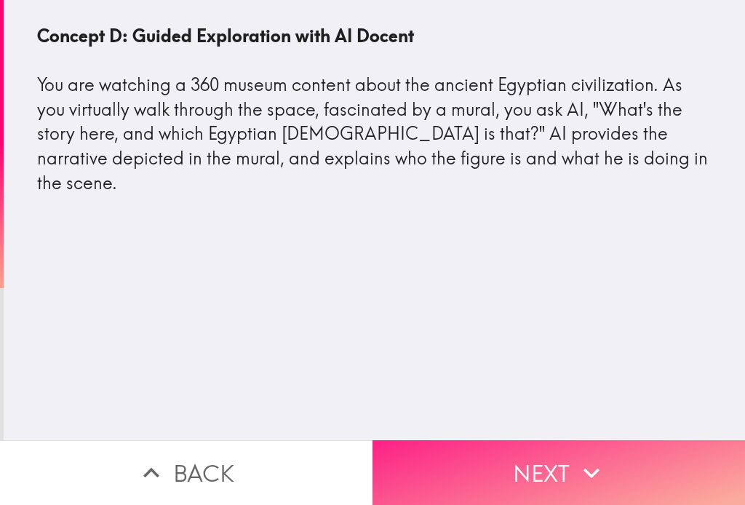
click at [464, 460] on button "Next" at bounding box center [559, 472] width 373 height 65
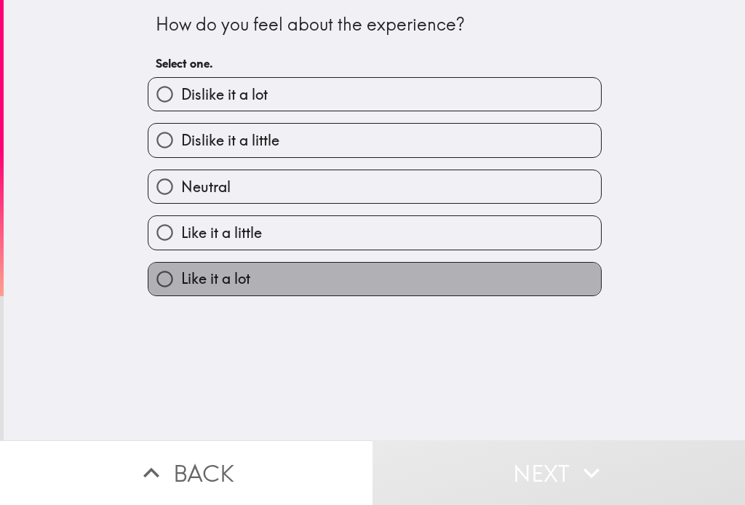
click at [183, 273] on span "Like it a lot" at bounding box center [215, 279] width 69 height 20
click at [181, 273] on input "Like it a lot" at bounding box center [164, 279] width 33 height 33
radio input "true"
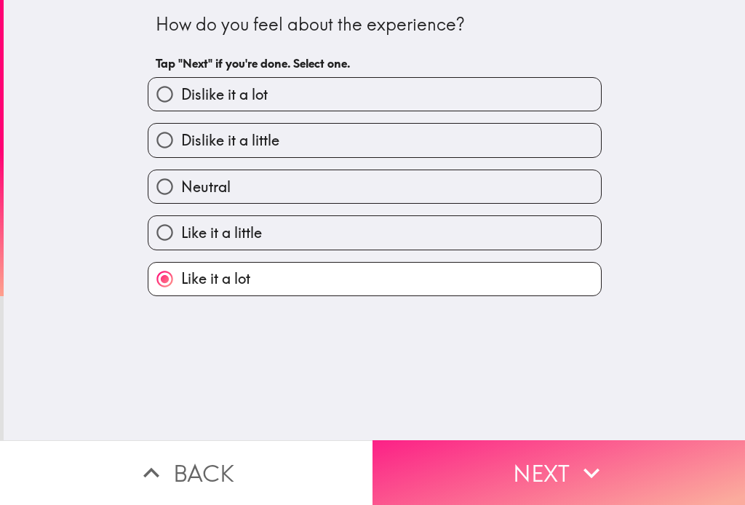
click at [449, 445] on button "Next" at bounding box center [559, 472] width 373 height 65
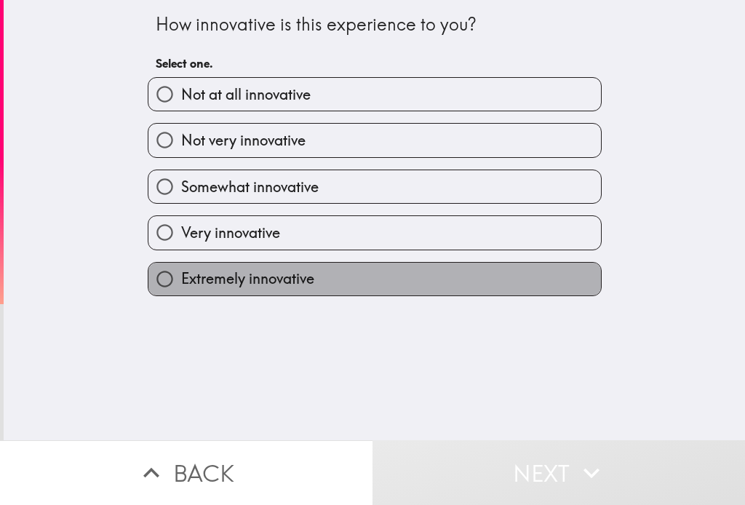
click at [230, 285] on span "Extremely innovative" at bounding box center [247, 279] width 133 height 20
click at [181, 285] on input "Extremely innovative" at bounding box center [164, 279] width 33 height 33
radio input "true"
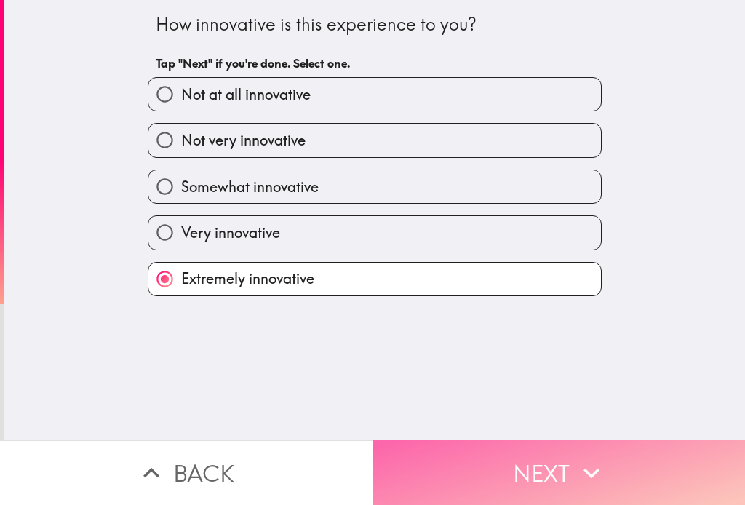
click at [426, 441] on button "Next" at bounding box center [559, 472] width 373 height 65
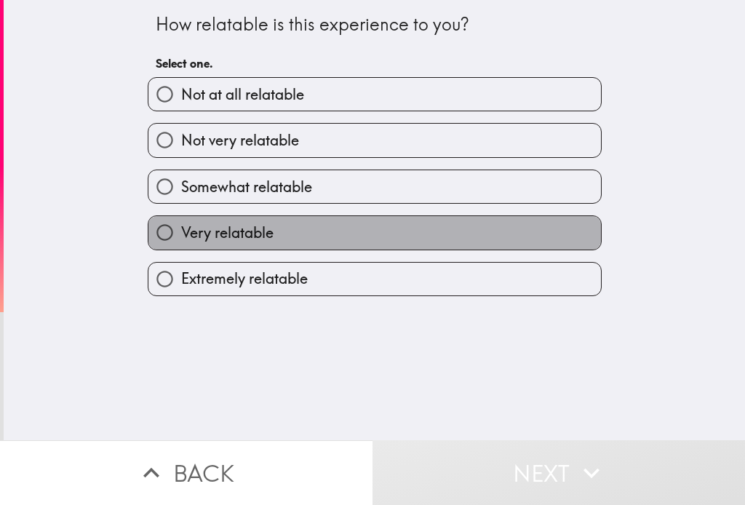
click at [240, 227] on span "Very relatable" at bounding box center [227, 233] width 92 height 20
click at [181, 227] on input "Very relatable" at bounding box center [164, 232] width 33 height 33
radio input "true"
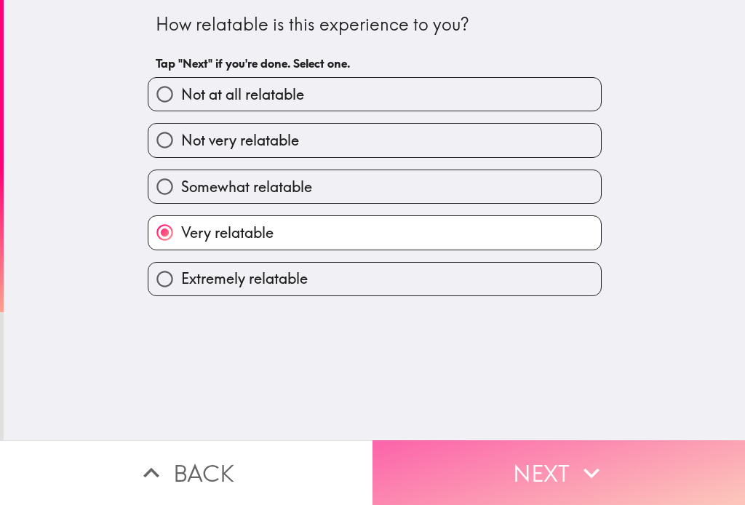
click at [430, 448] on button "Next" at bounding box center [559, 472] width 373 height 65
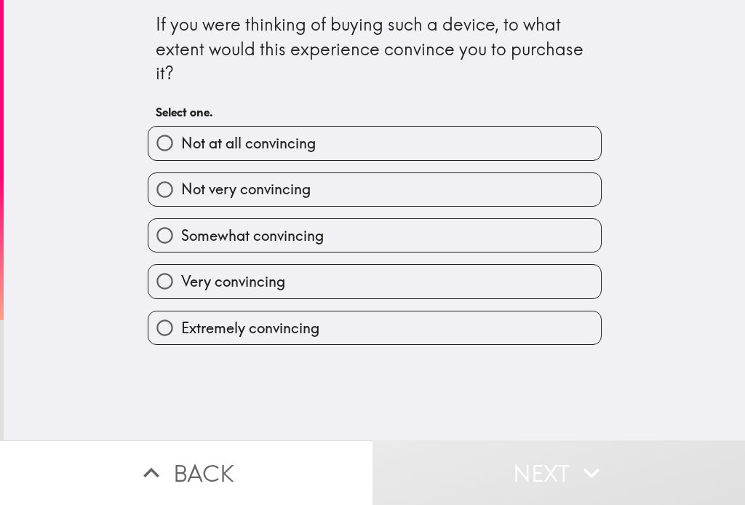
click at [242, 326] on span "Extremely convincing" at bounding box center [250, 328] width 138 height 20
click at [181, 326] on input "Extremely convincing" at bounding box center [164, 328] width 33 height 33
radio input "true"
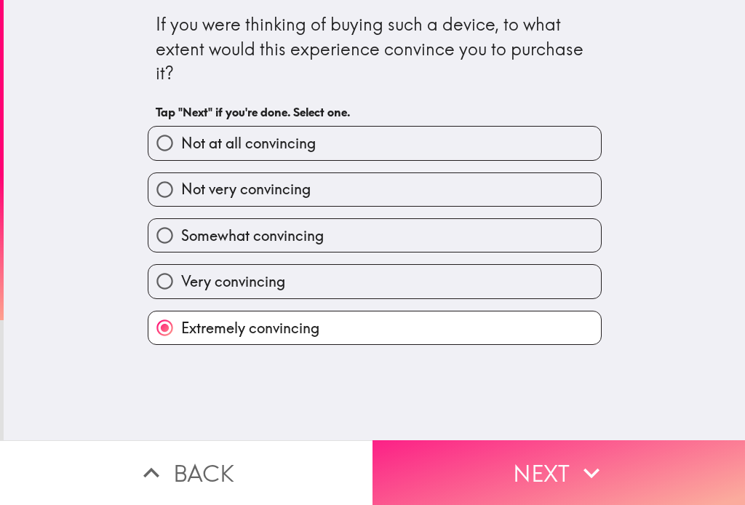
click at [450, 469] on button "Next" at bounding box center [559, 472] width 373 height 65
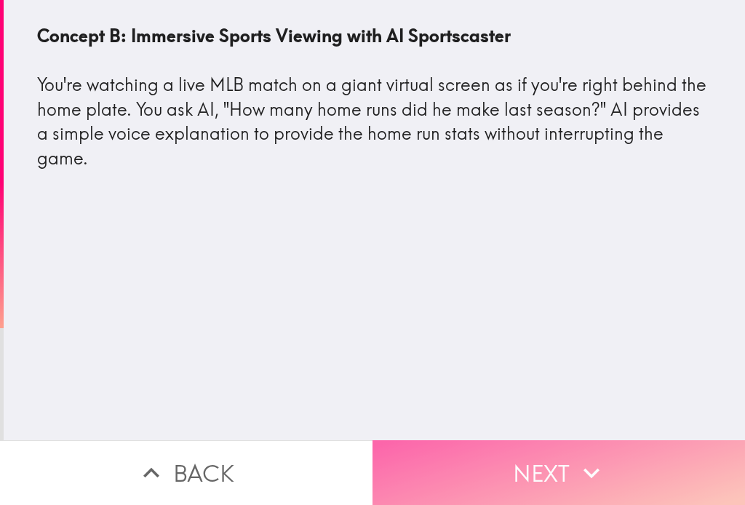
click at [448, 469] on button "Next" at bounding box center [559, 472] width 373 height 65
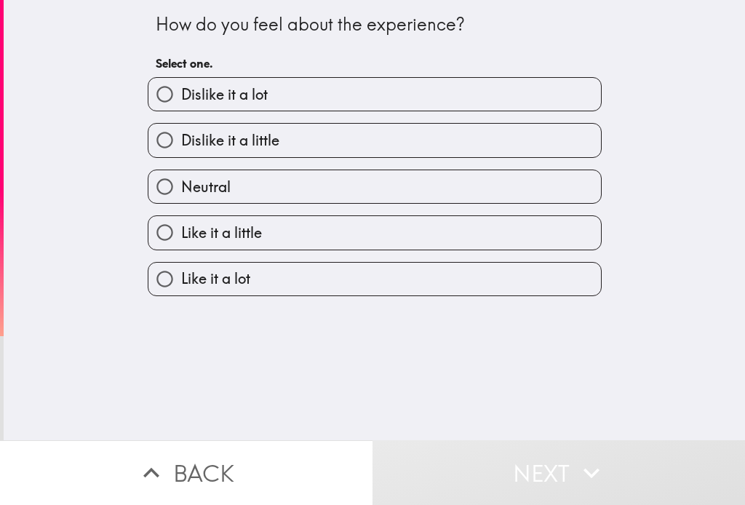
click at [224, 245] on label "Like it a little" at bounding box center [374, 232] width 453 height 33
click at [181, 245] on input "Like it a little" at bounding box center [164, 232] width 33 height 33
radio input "true"
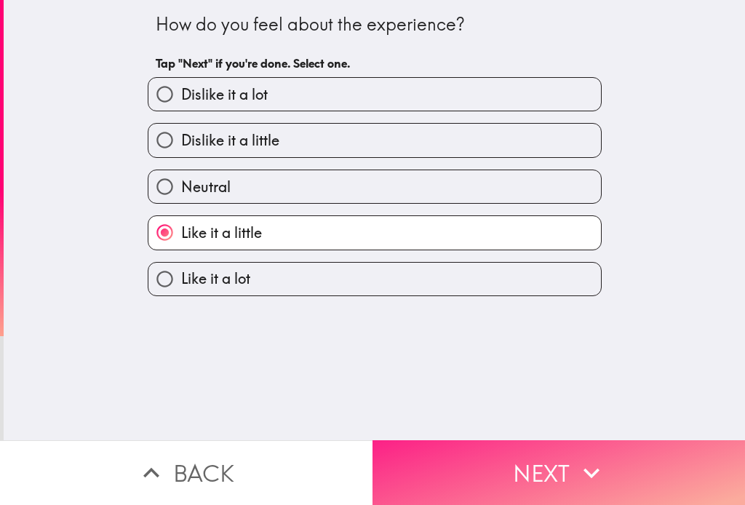
click at [418, 461] on button "Next" at bounding box center [559, 472] width 373 height 65
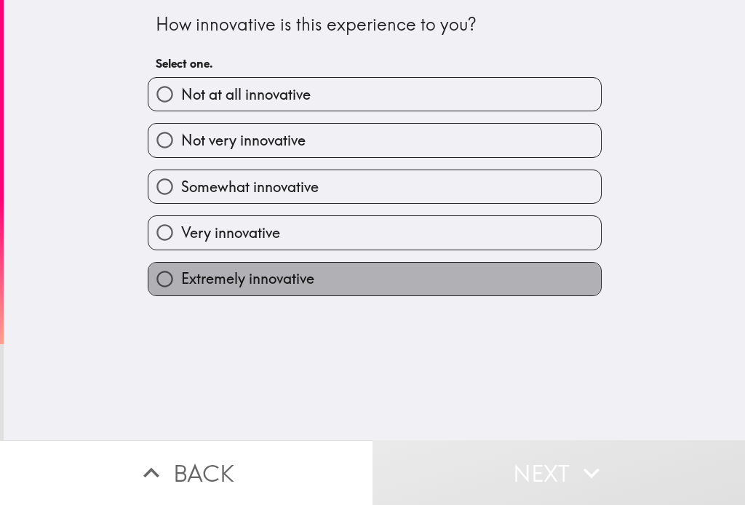
click at [266, 276] on span "Extremely innovative" at bounding box center [247, 279] width 133 height 20
click at [181, 276] on input "Extremely innovative" at bounding box center [164, 279] width 33 height 33
radio input "true"
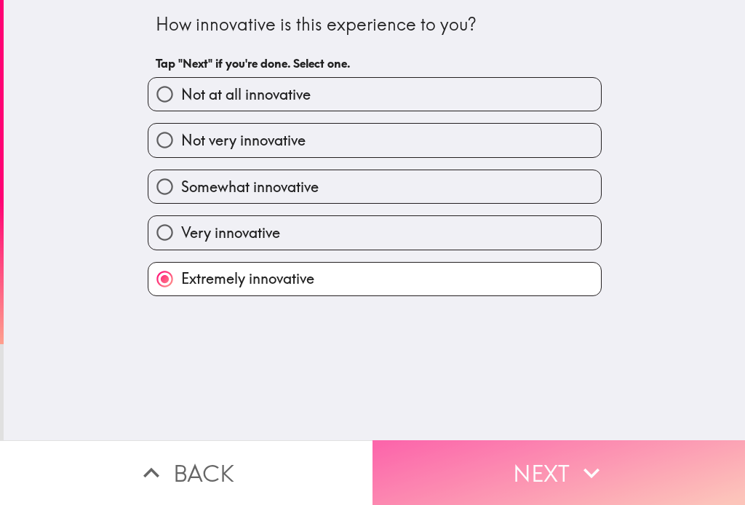
click at [422, 467] on button "Next" at bounding box center [559, 472] width 373 height 65
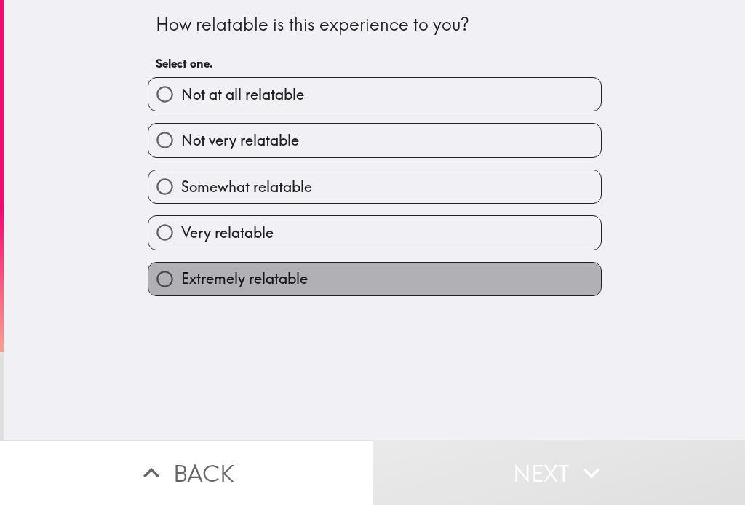
click at [275, 293] on label "Extremely relatable" at bounding box center [374, 279] width 453 height 33
click at [181, 293] on input "Extremely relatable" at bounding box center [164, 279] width 33 height 33
radio input "true"
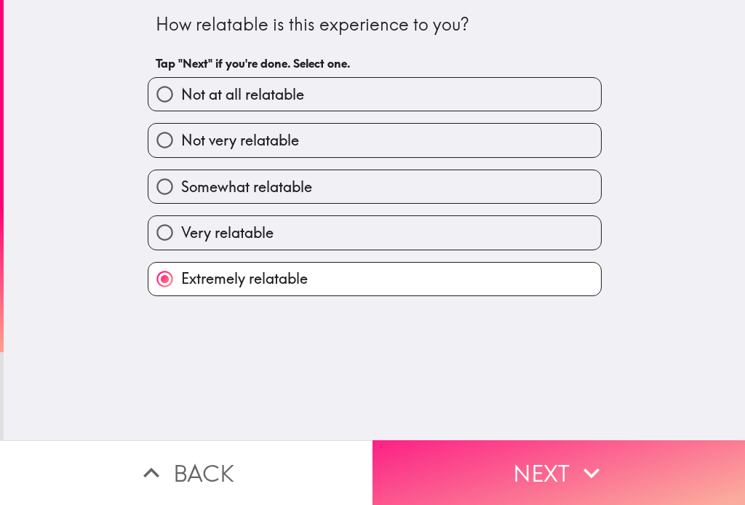
click at [416, 464] on button "Next" at bounding box center [559, 472] width 373 height 65
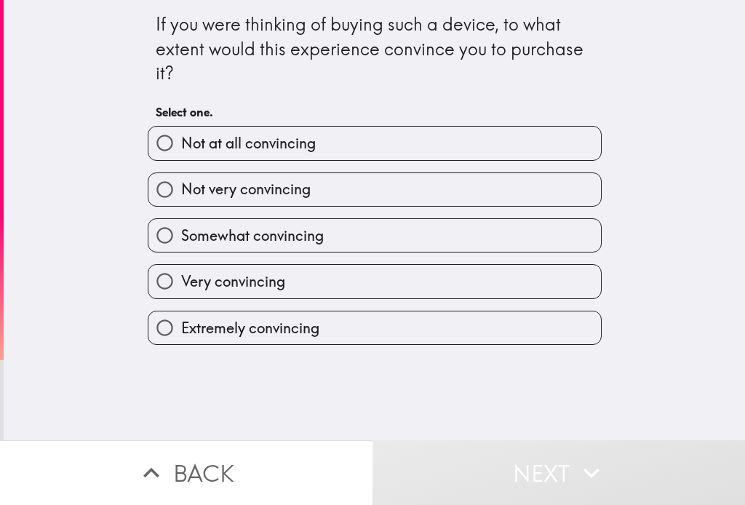
click at [252, 309] on div "Extremely convincing" at bounding box center [369, 322] width 466 height 46
click at [313, 330] on label "Extremely convincing" at bounding box center [374, 328] width 453 height 33
click at [181, 330] on input "Extremely convincing" at bounding box center [164, 328] width 33 height 33
radio input "true"
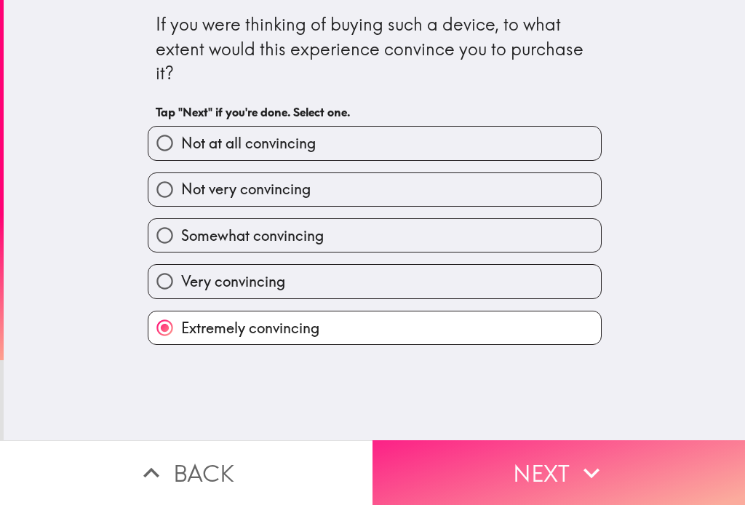
click at [400, 457] on button "Next" at bounding box center [559, 472] width 373 height 65
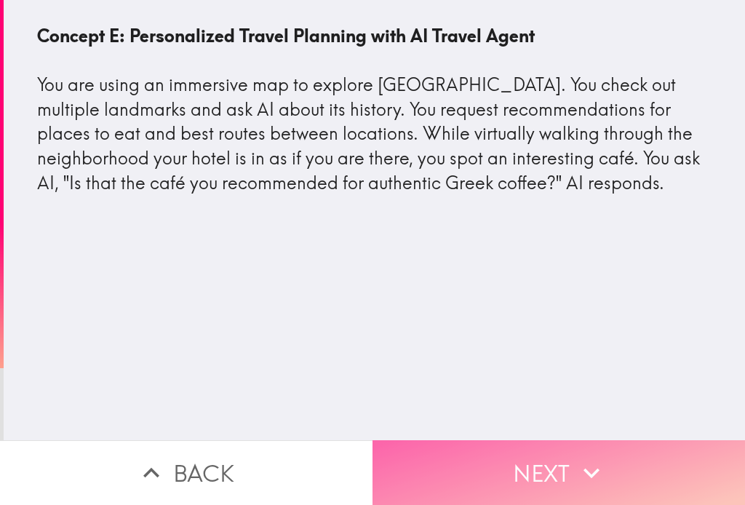
click at [507, 484] on button "Next" at bounding box center [559, 472] width 373 height 65
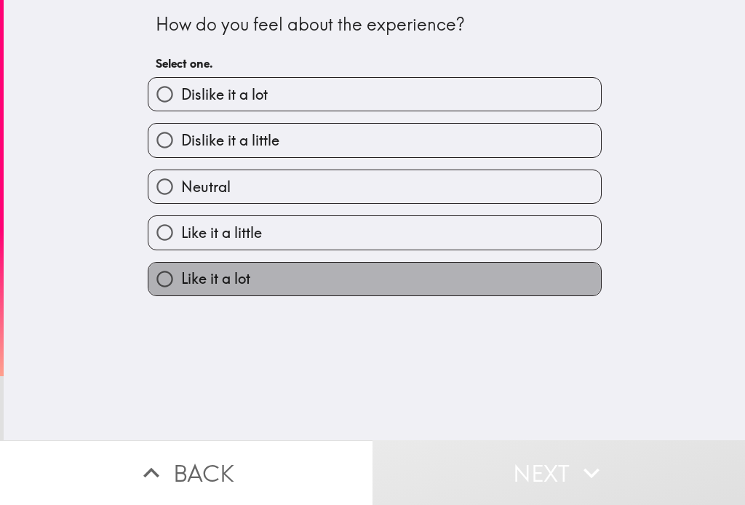
click at [207, 274] on span "Like it a lot" at bounding box center [215, 279] width 69 height 20
click at [181, 274] on input "Like it a lot" at bounding box center [164, 279] width 33 height 33
radio input "true"
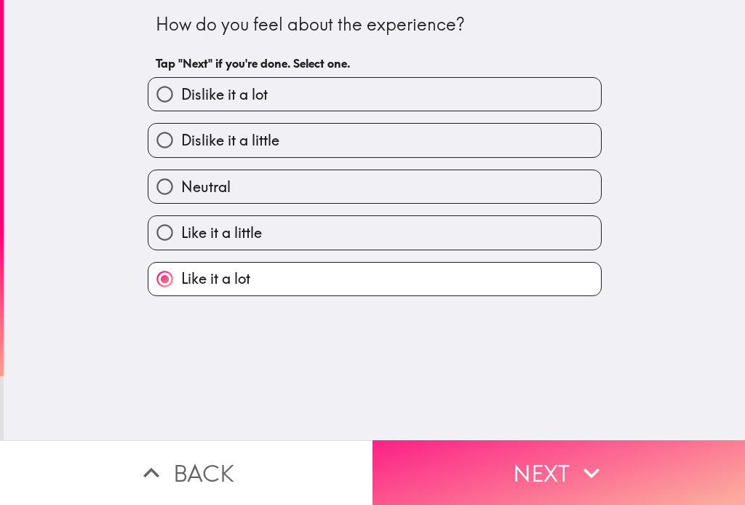
click at [393, 442] on button "Next" at bounding box center [559, 472] width 373 height 65
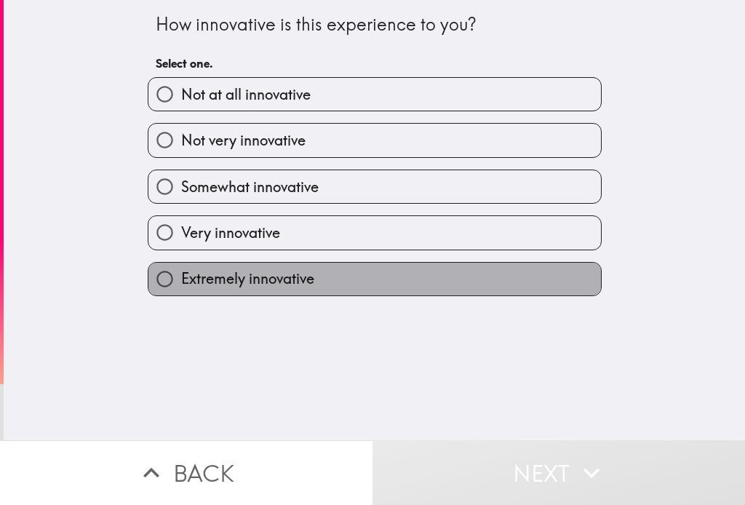
click at [262, 274] on span "Extremely innovative" at bounding box center [247, 279] width 133 height 20
click at [181, 274] on input "Extremely innovative" at bounding box center [164, 279] width 33 height 33
radio input "true"
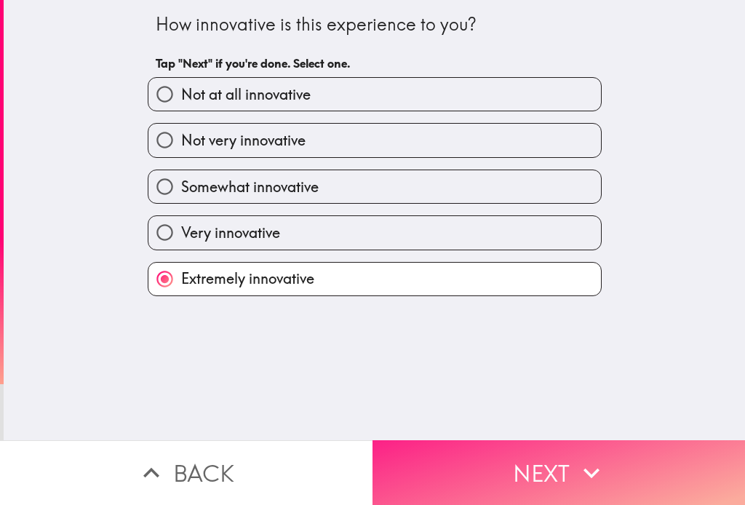
click at [445, 463] on button "Next" at bounding box center [559, 472] width 373 height 65
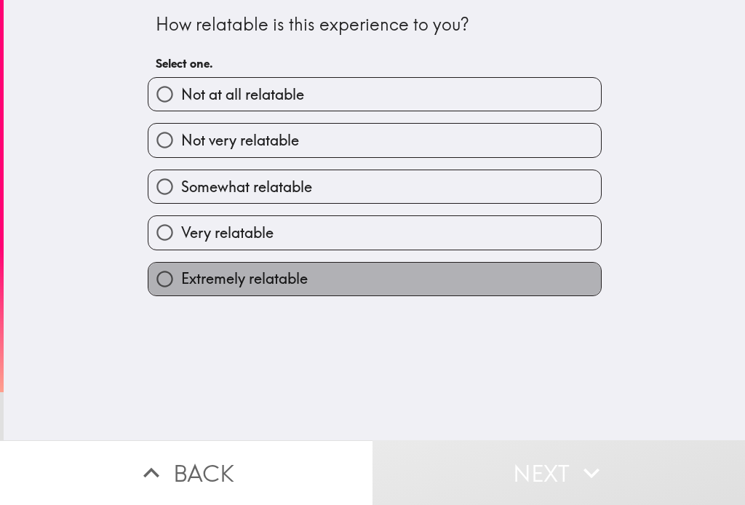
click at [246, 274] on span "Extremely relatable" at bounding box center [244, 279] width 127 height 20
click at [181, 274] on input "Extremely relatable" at bounding box center [164, 279] width 33 height 33
radio input "true"
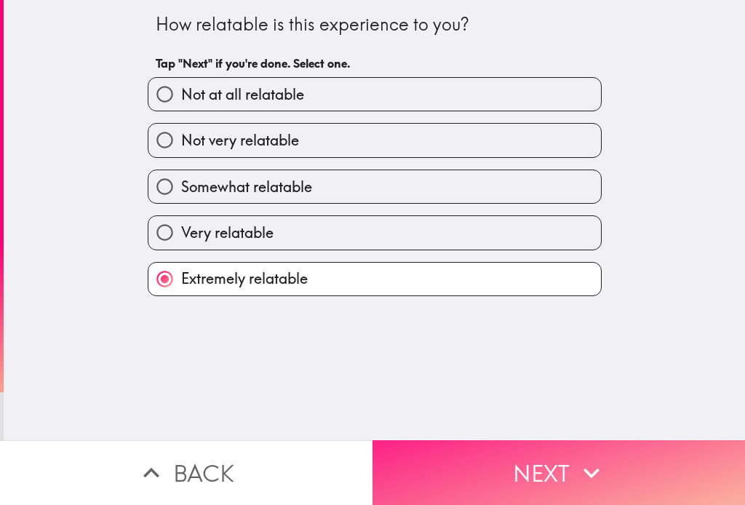
click at [471, 462] on button "Next" at bounding box center [559, 472] width 373 height 65
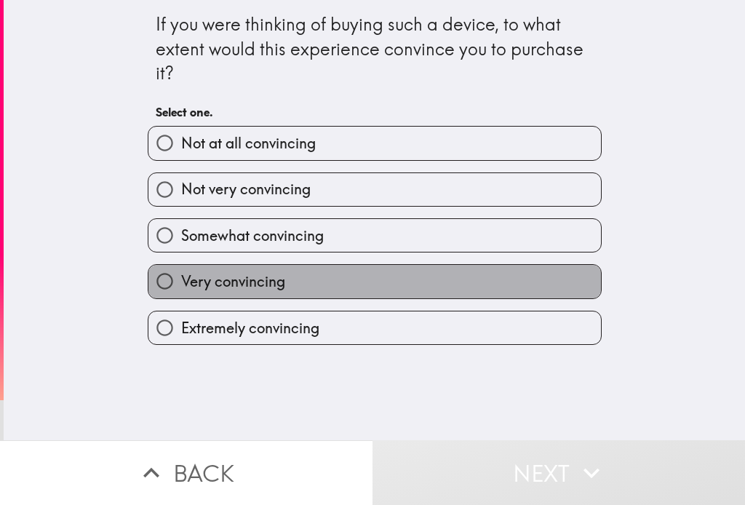
click at [269, 269] on label "Very convincing" at bounding box center [374, 281] width 453 height 33
click at [181, 269] on input "Very convincing" at bounding box center [164, 281] width 33 height 33
radio input "true"
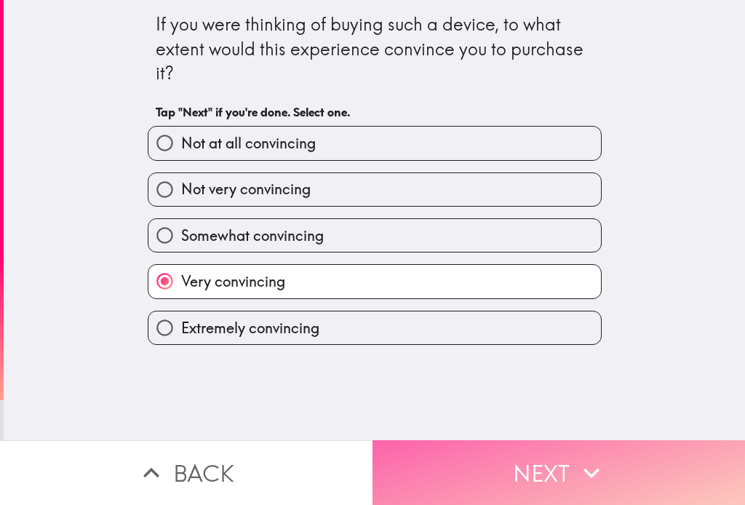
click at [485, 463] on button "Next" at bounding box center [559, 472] width 373 height 65
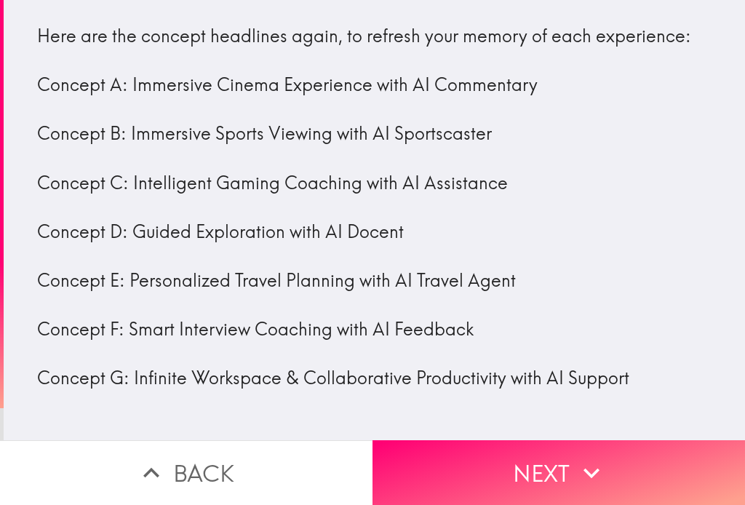
click at [164, 333] on div "Here are the concept headlines again, to refresh your memory of each experience…" at bounding box center [374, 207] width 675 height 367
click at [175, 382] on div "Here are the concept headlines again, to refresh your memory of each experience…" at bounding box center [374, 207] width 675 height 367
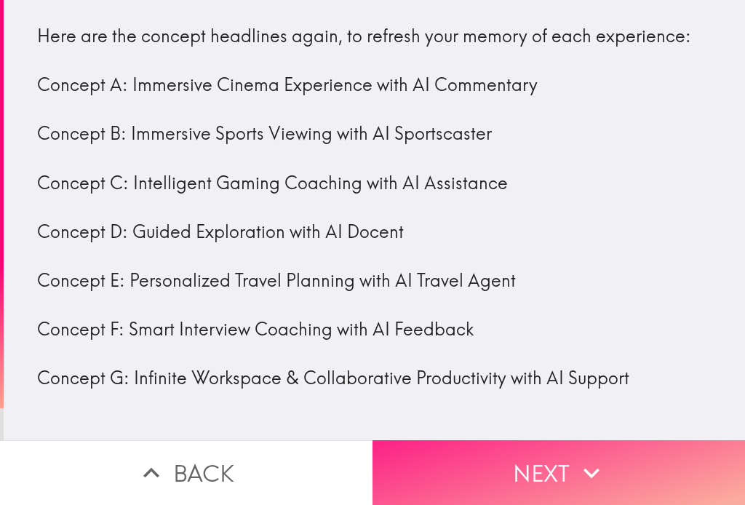
click at [397, 454] on button "Next" at bounding box center [559, 472] width 373 height 65
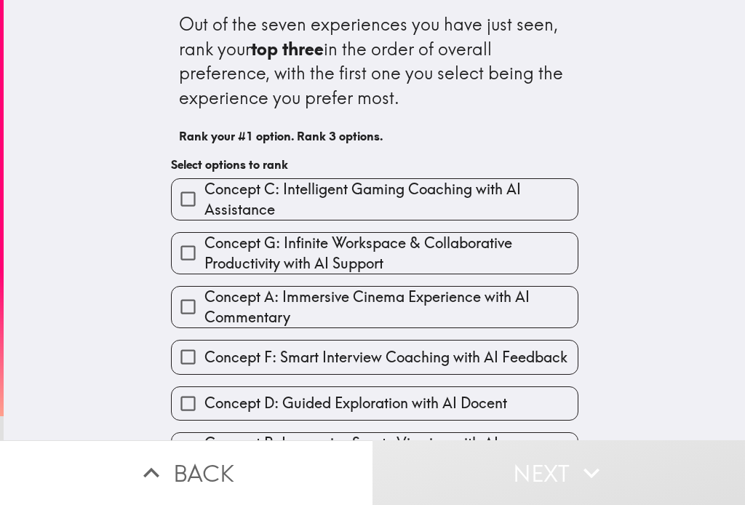
click at [205, 261] on span "Concept G: Infinite Workspace & Collaborative Productivity with AI Support" at bounding box center [391, 253] width 373 height 41
click at [194, 261] on input "Concept G: Infinite Workspace & Collaborative Productivity with AI Support" at bounding box center [188, 253] width 33 height 33
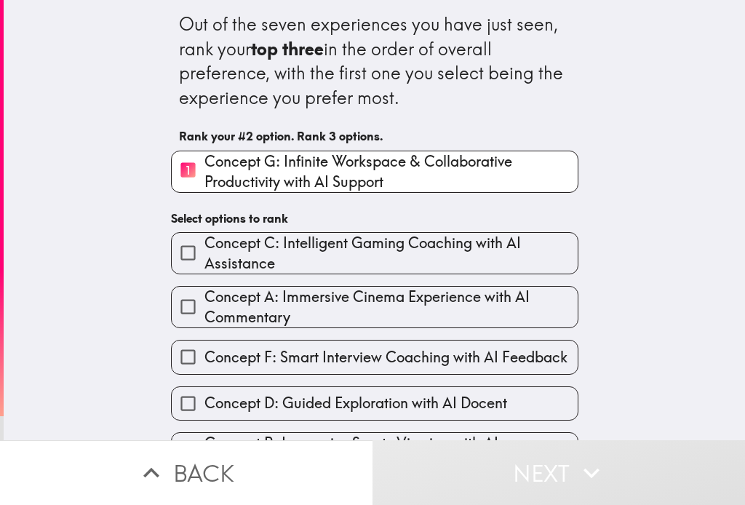
click at [306, 251] on span "Concept C: Intelligent Gaming Coaching with AI Assistance" at bounding box center [391, 253] width 373 height 41
click at [205, 251] on input "Concept C: Intelligent Gaming Coaching with AI Assistance" at bounding box center [188, 253] width 33 height 33
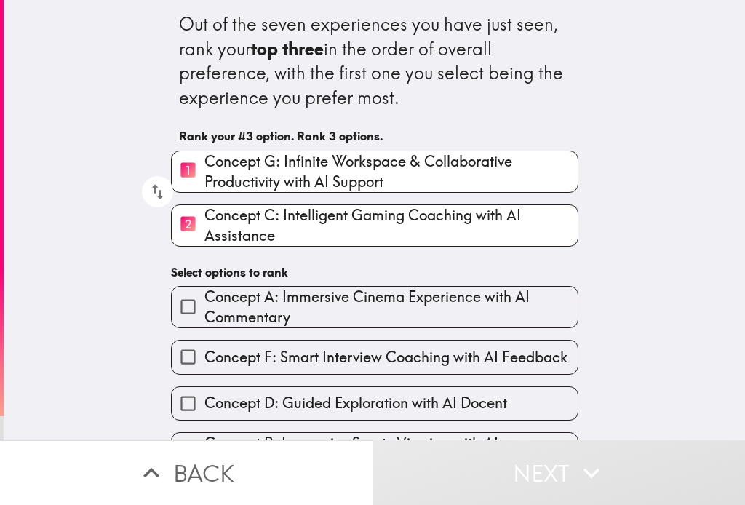
scroll to position [97, 0]
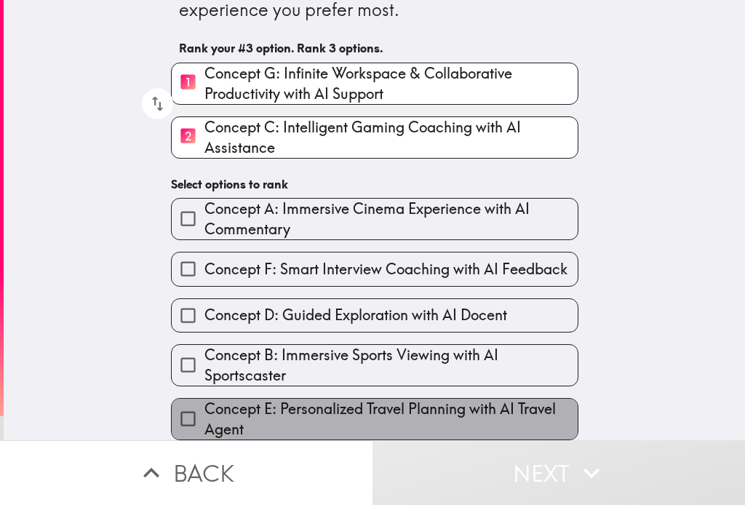
click at [280, 402] on span "Concept E: Personalized Travel Planning with AI Travel Agent" at bounding box center [391, 419] width 373 height 41
click at [205, 402] on input "Concept E: Personalized Travel Planning with AI Travel Agent" at bounding box center [188, 418] width 33 height 33
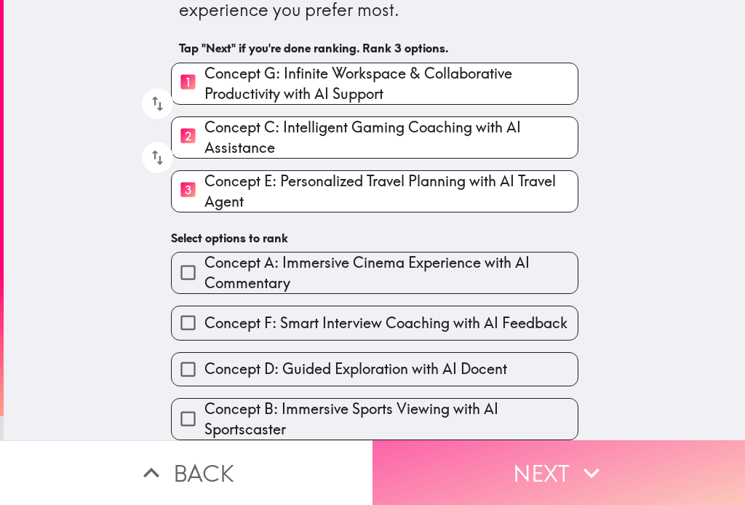
click at [440, 482] on button "Next" at bounding box center [559, 472] width 373 height 65
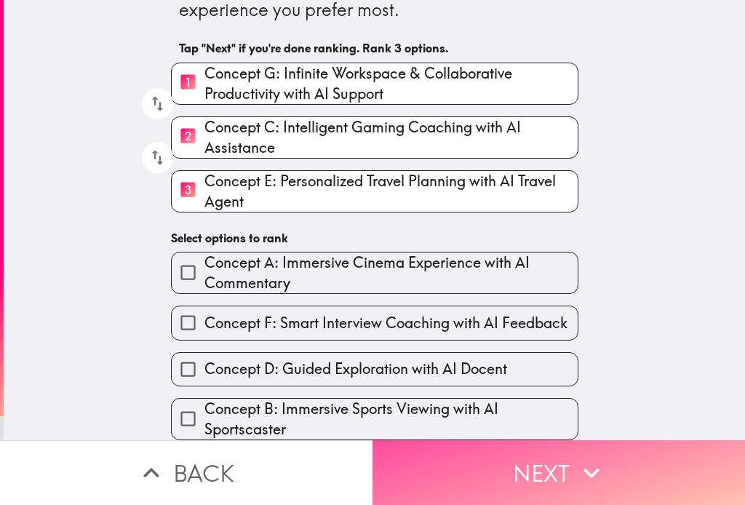
scroll to position [0, 0]
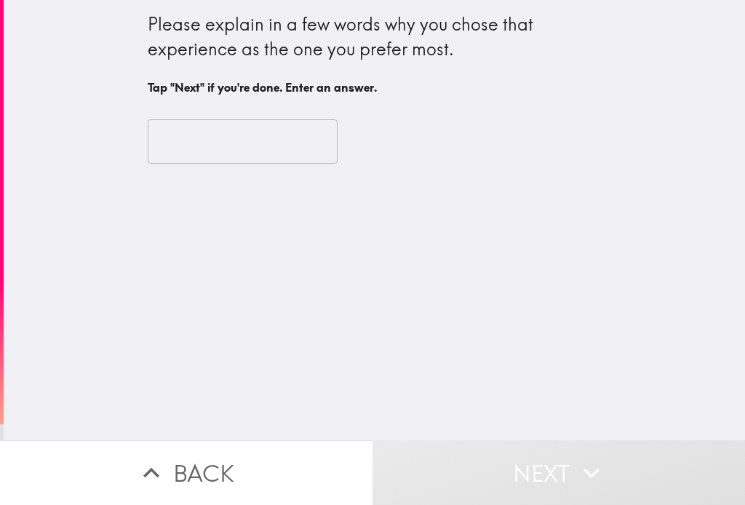
click at [205, 146] on input "text" at bounding box center [243, 141] width 190 height 45
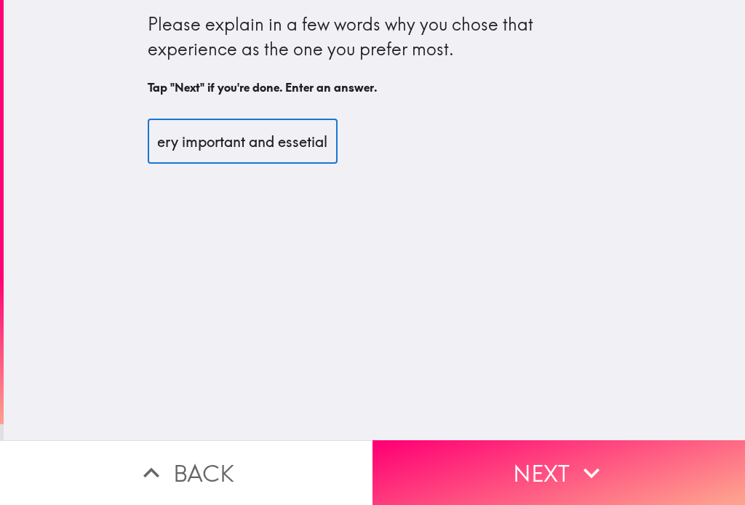
scroll to position [0, 36]
click at [287, 144] on input "Its very important and essetial" at bounding box center [243, 141] width 190 height 45
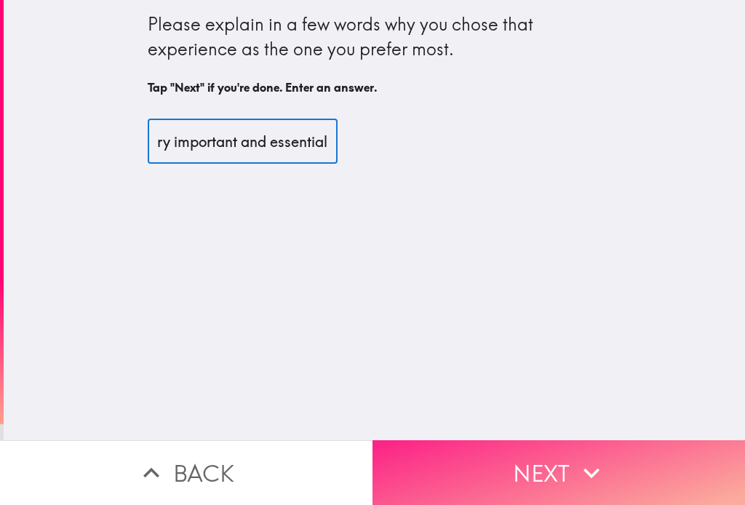
type input "Its very important and essential"
click at [440, 440] on button "Next" at bounding box center [559, 472] width 373 height 65
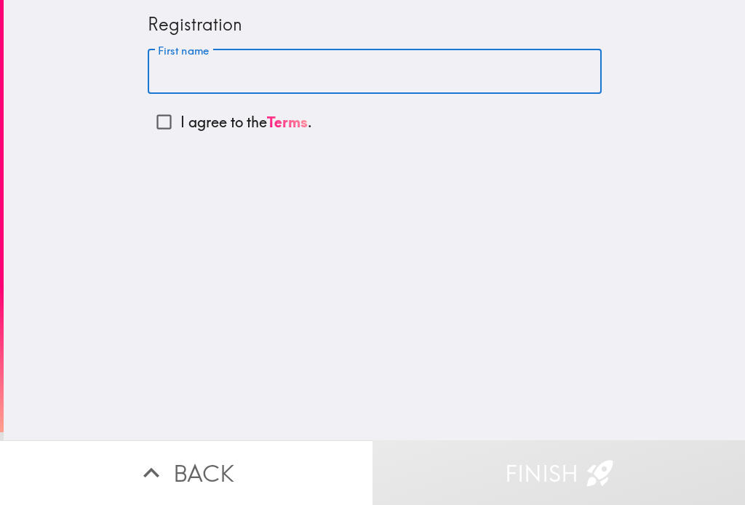
click at [202, 82] on input "First name" at bounding box center [375, 71] width 454 height 45
type input "[PERSON_NAME]"
click at [148, 125] on input "I agree to the Terms ." at bounding box center [164, 122] width 33 height 33
checkbox input "true"
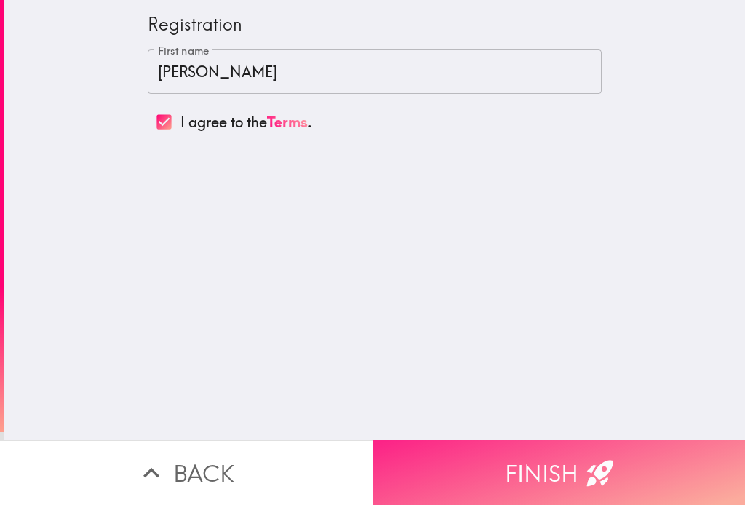
click at [461, 440] on button "Finish" at bounding box center [559, 472] width 373 height 65
